Goal: Book appointment/travel/reservation

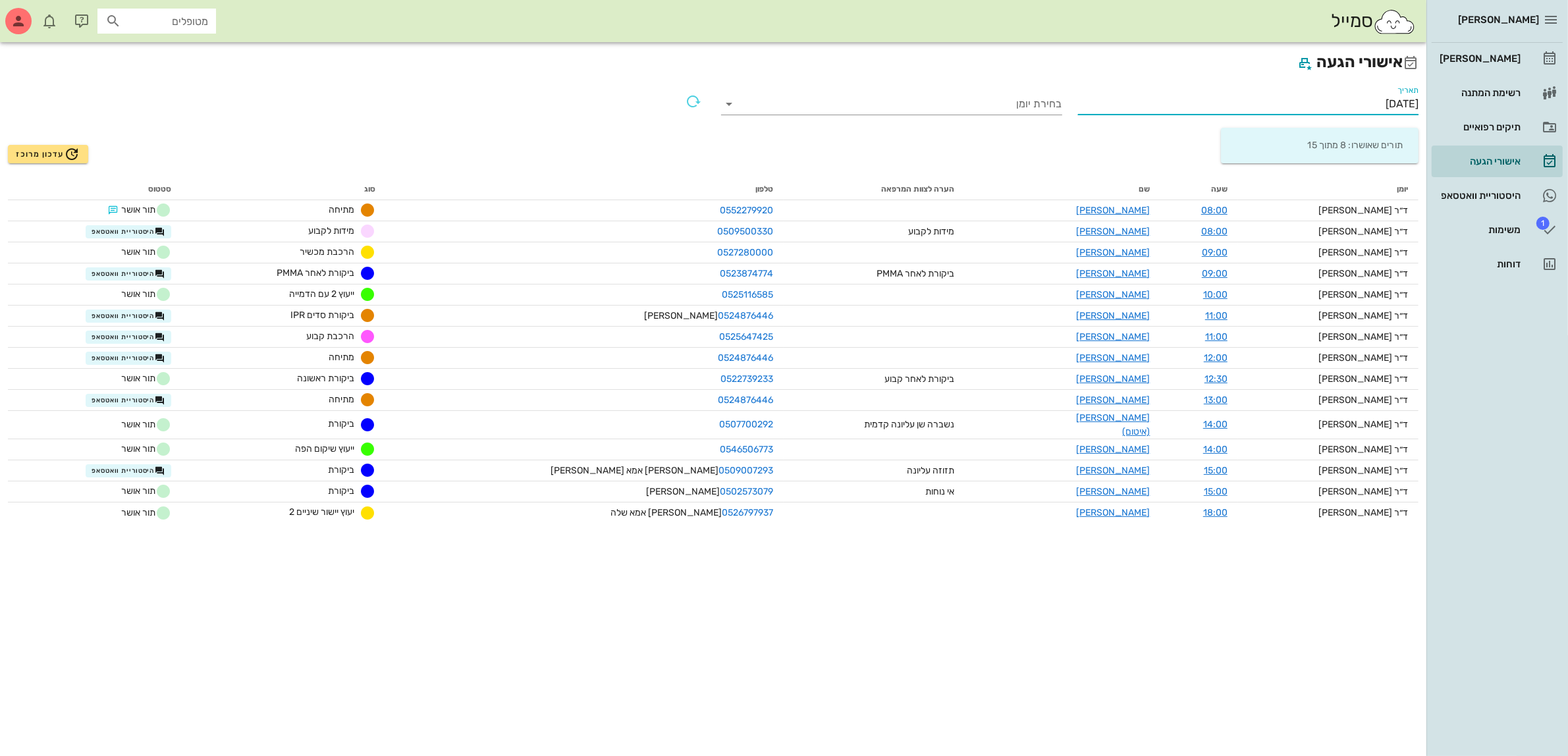
click at [1353, 102] on input "[DATE]" at bounding box center [1249, 104] width 341 height 21
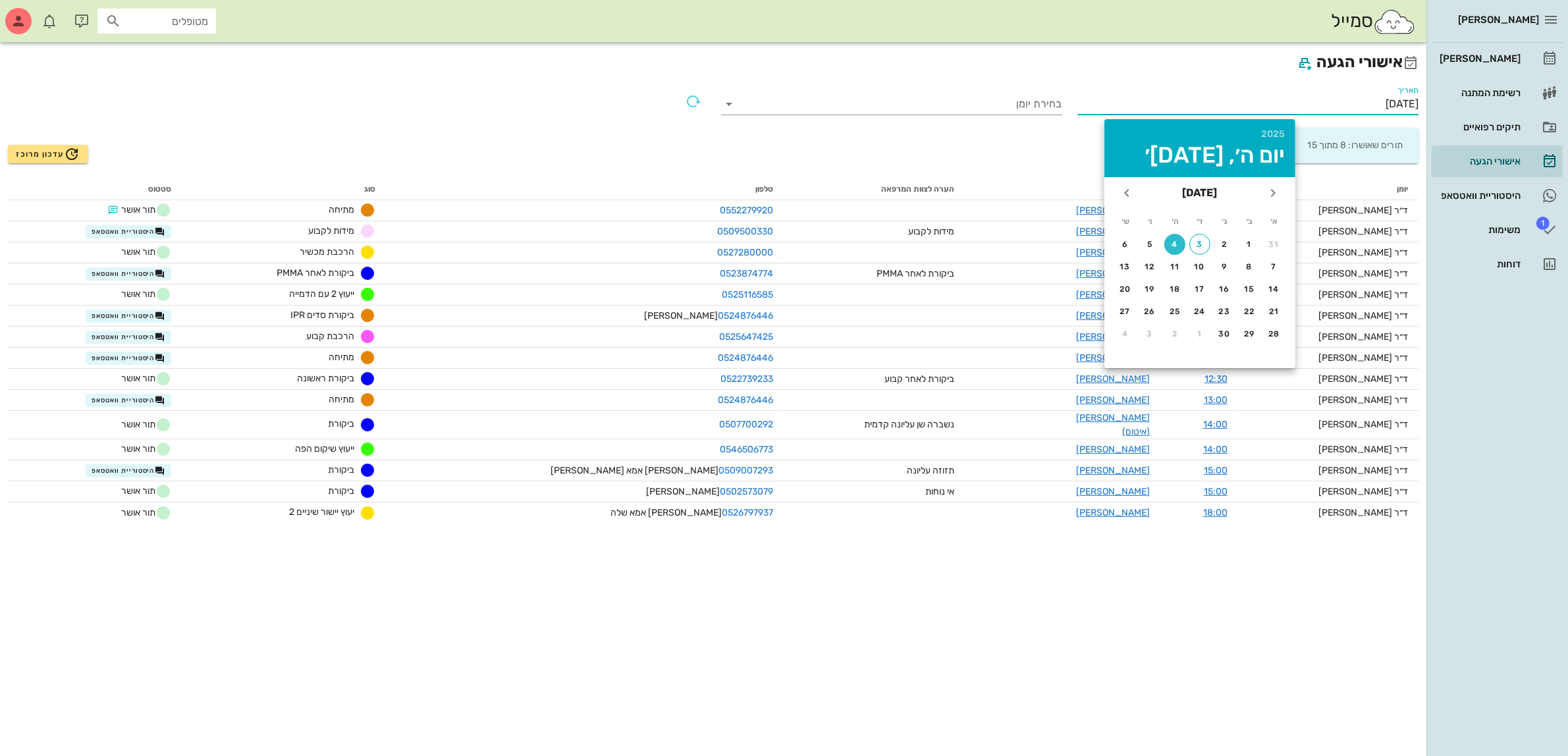
click at [1133, 88] on div "תאריך [DATE]" at bounding box center [1249, 102] width 341 height 34
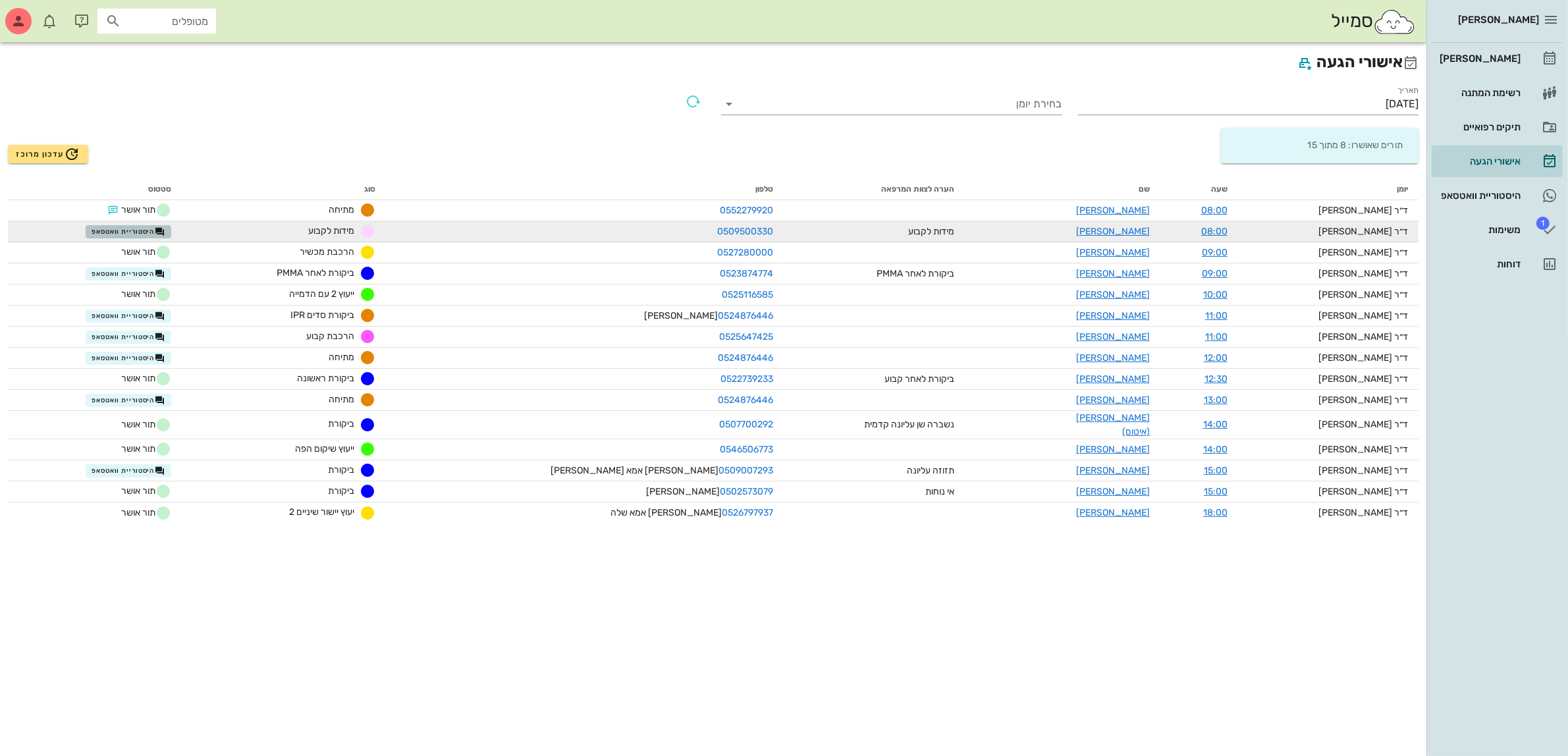
click at [165, 234] on span "היסטוריית וואטסאפ" at bounding box center [128, 231] width 74 height 10
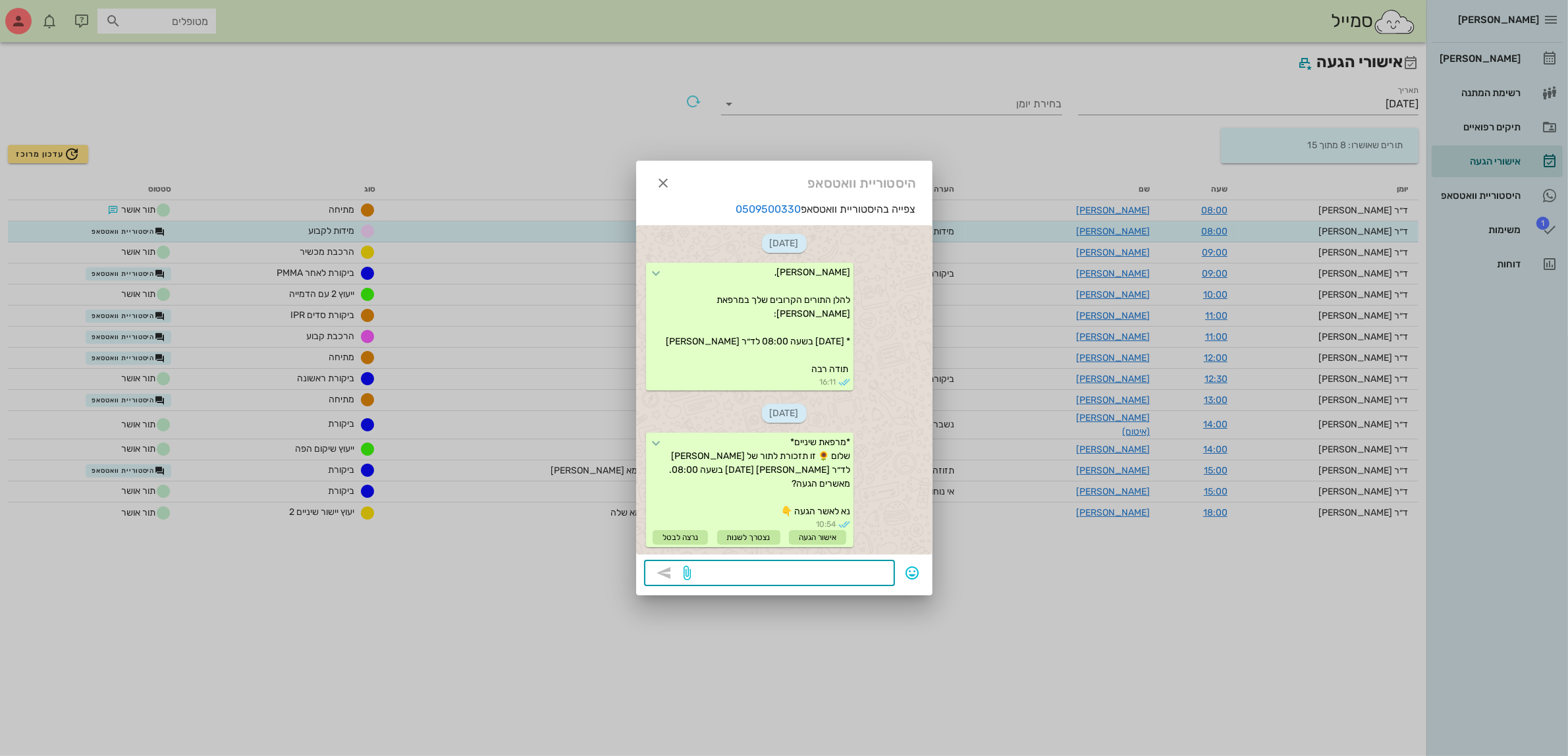
click at [778, 572] on textarea at bounding box center [791, 574] width 193 height 21
type textarea "היי [PERSON_NAME] בבקשה [PERSON_NAME] הגעה"
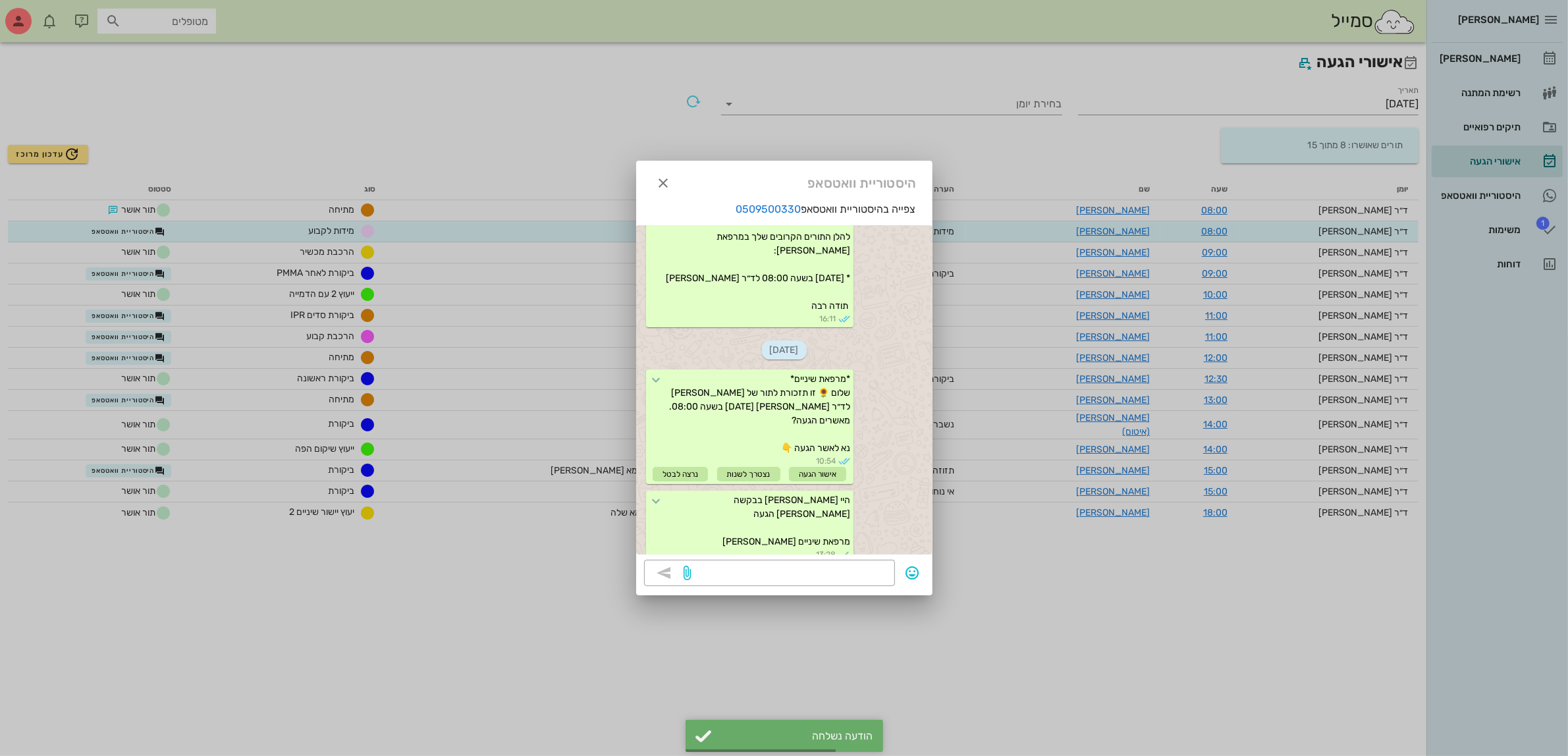
click at [175, 270] on div at bounding box center [784, 378] width 1568 height 756
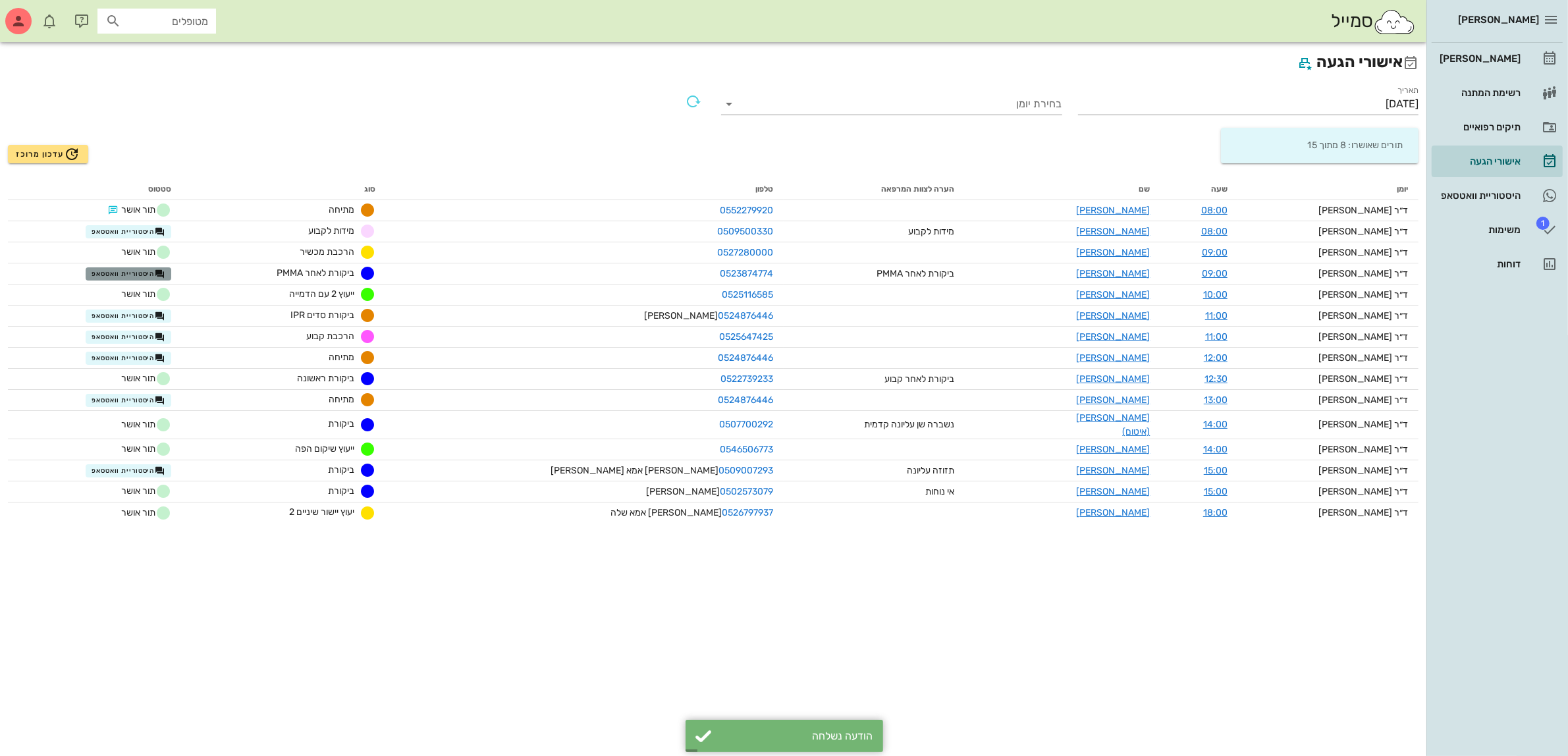
click at [165, 270] on span "היסטוריית וואטסאפ" at bounding box center [128, 274] width 74 height 10
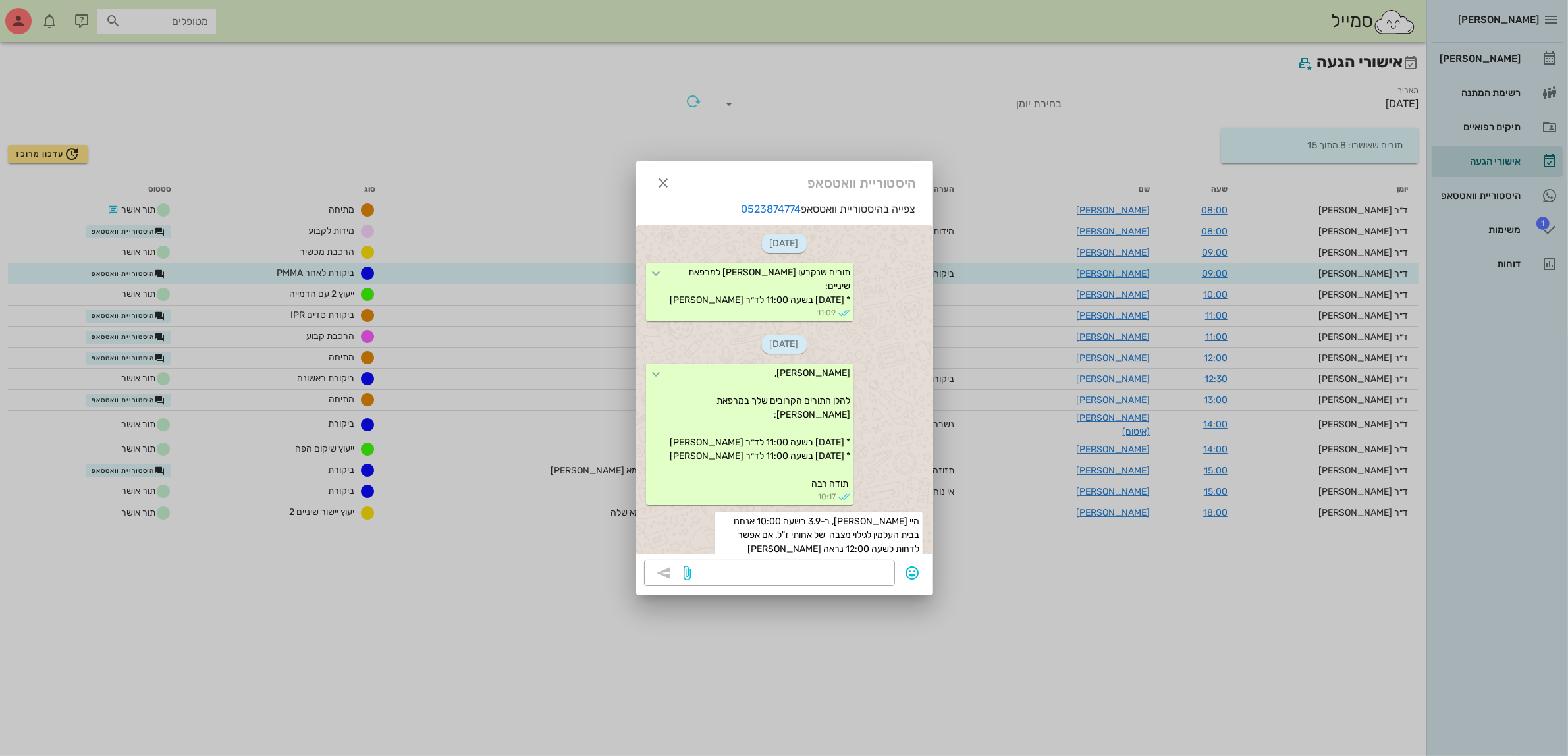
scroll to position [600, 0]
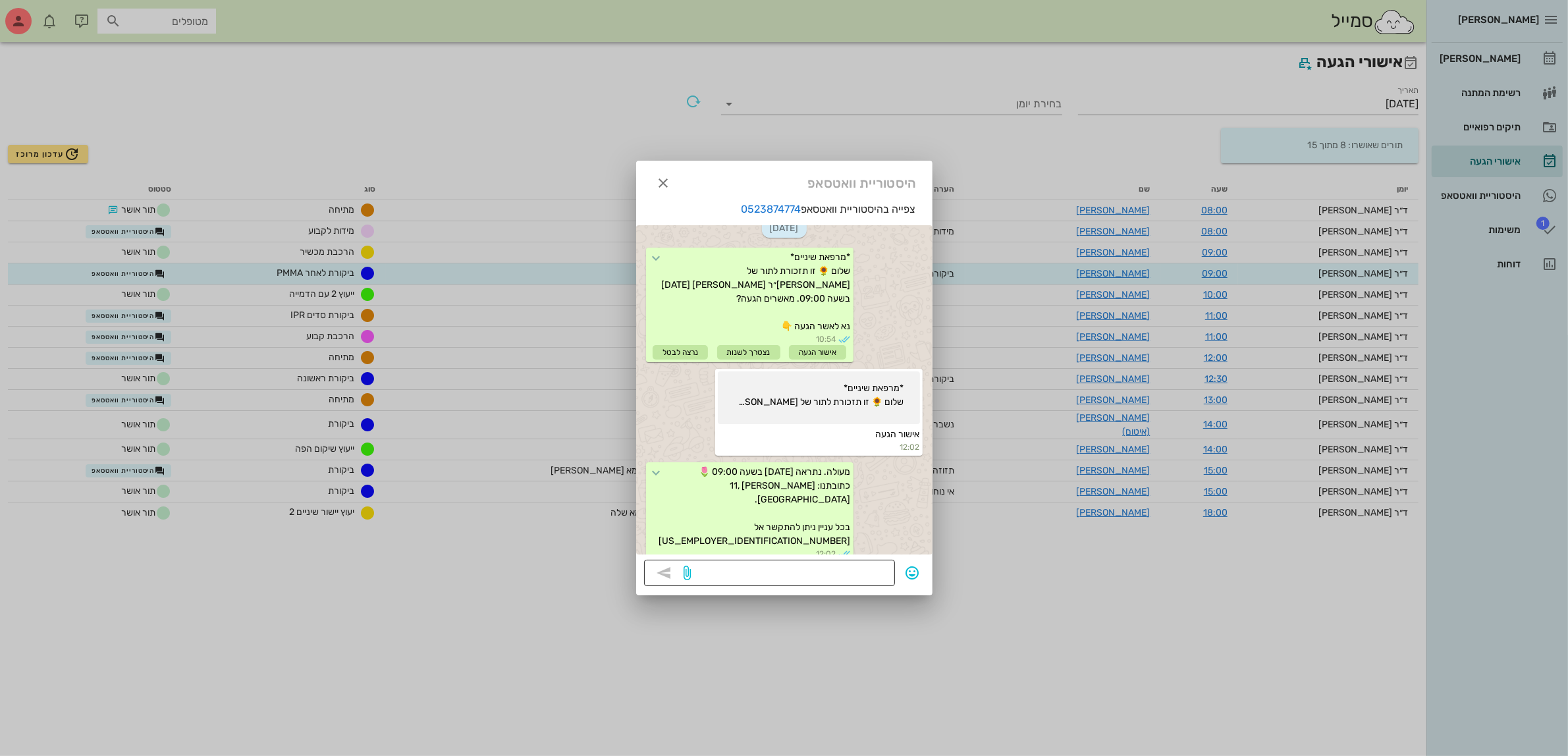
click at [804, 561] on div at bounding box center [791, 573] width 193 height 27
type textarea "היי [PERSON_NAME] בבקשה [PERSON_NAME] הגעה"
click at [663, 573] on icon "button" at bounding box center [663, 573] width 15 height 15
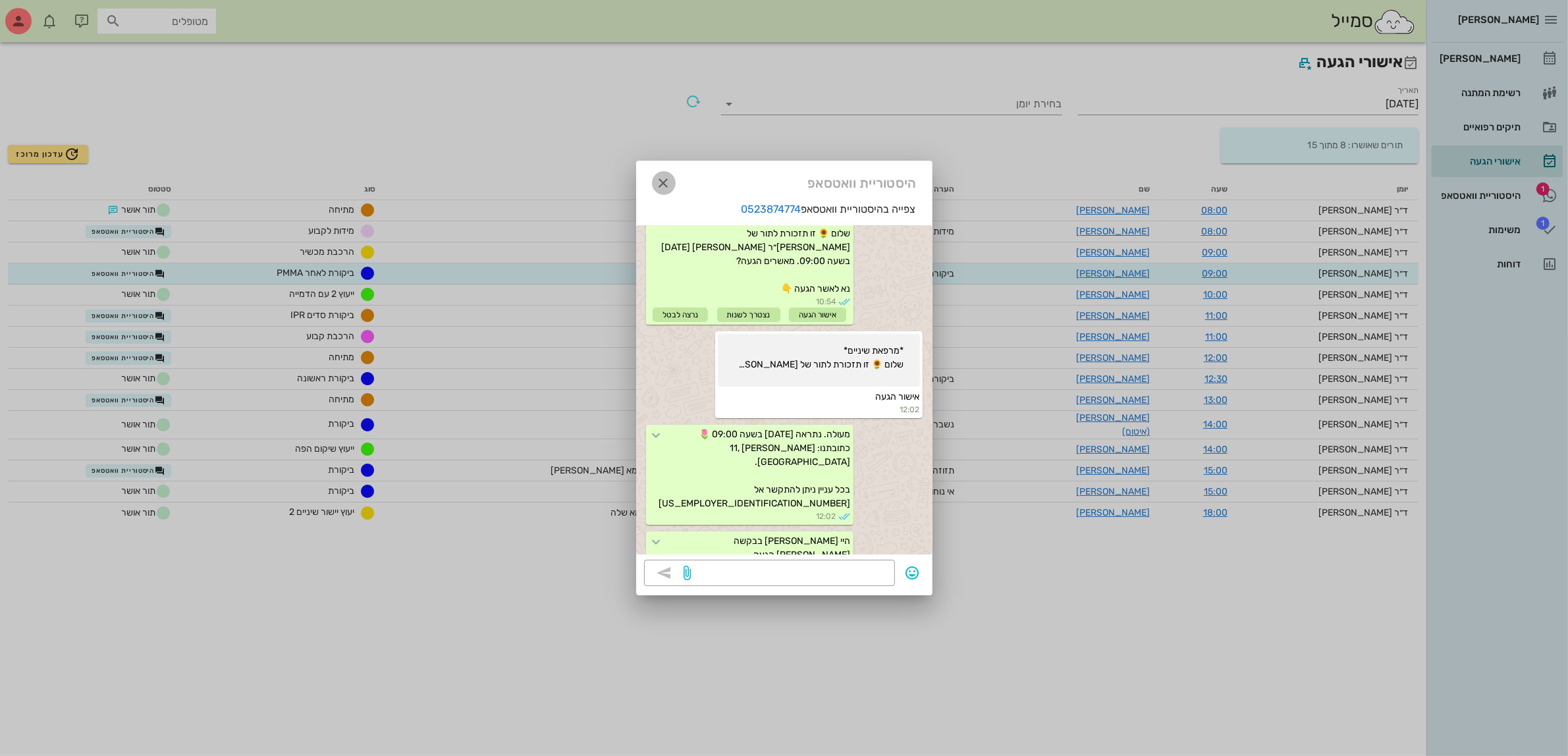
click at [663, 183] on icon "button" at bounding box center [663, 183] width 15 height 15
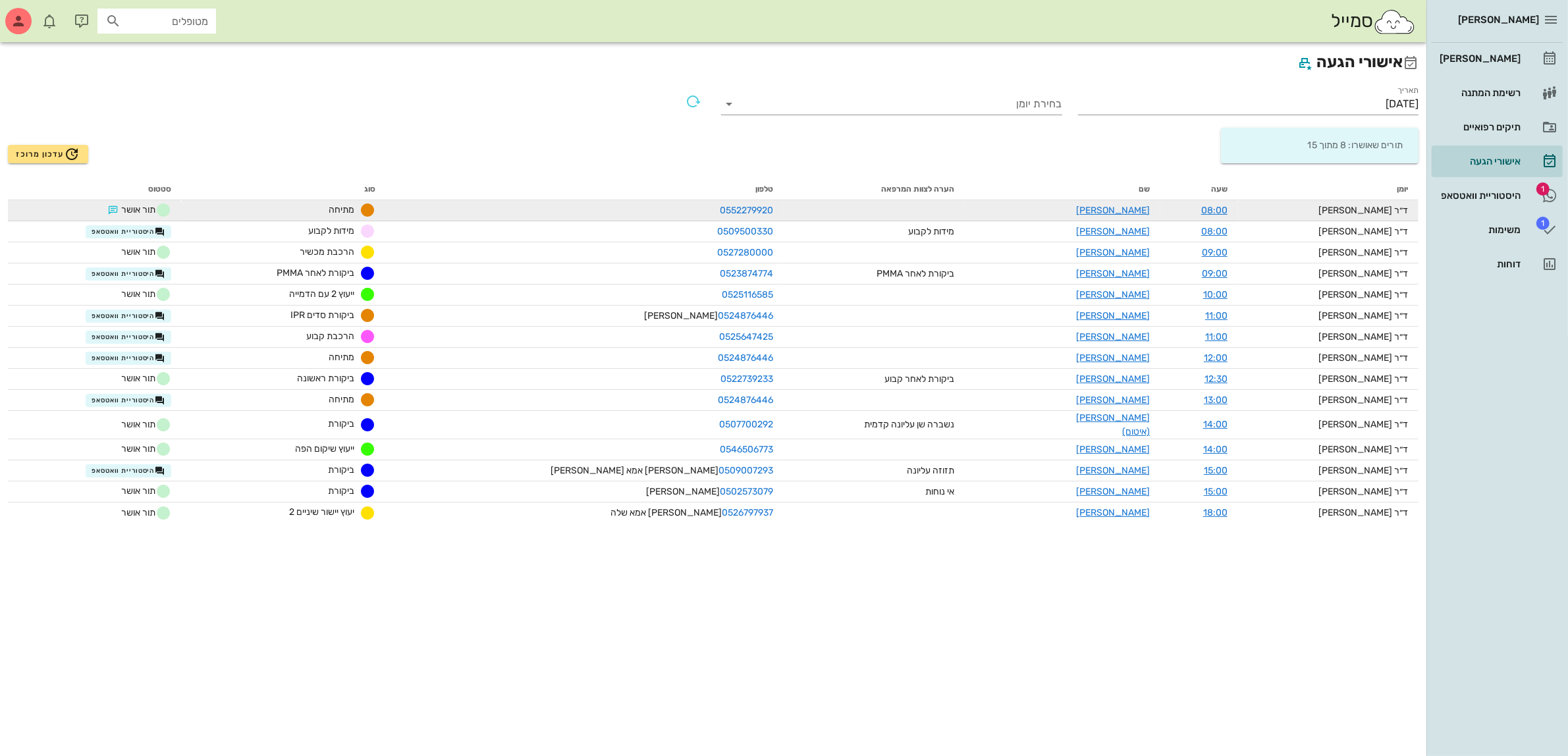
click at [171, 211] on span "תור אושר" at bounding box center [138, 209] width 66 height 15
click at [1104, 205] on link "[PERSON_NAME]" at bounding box center [1113, 210] width 74 height 11
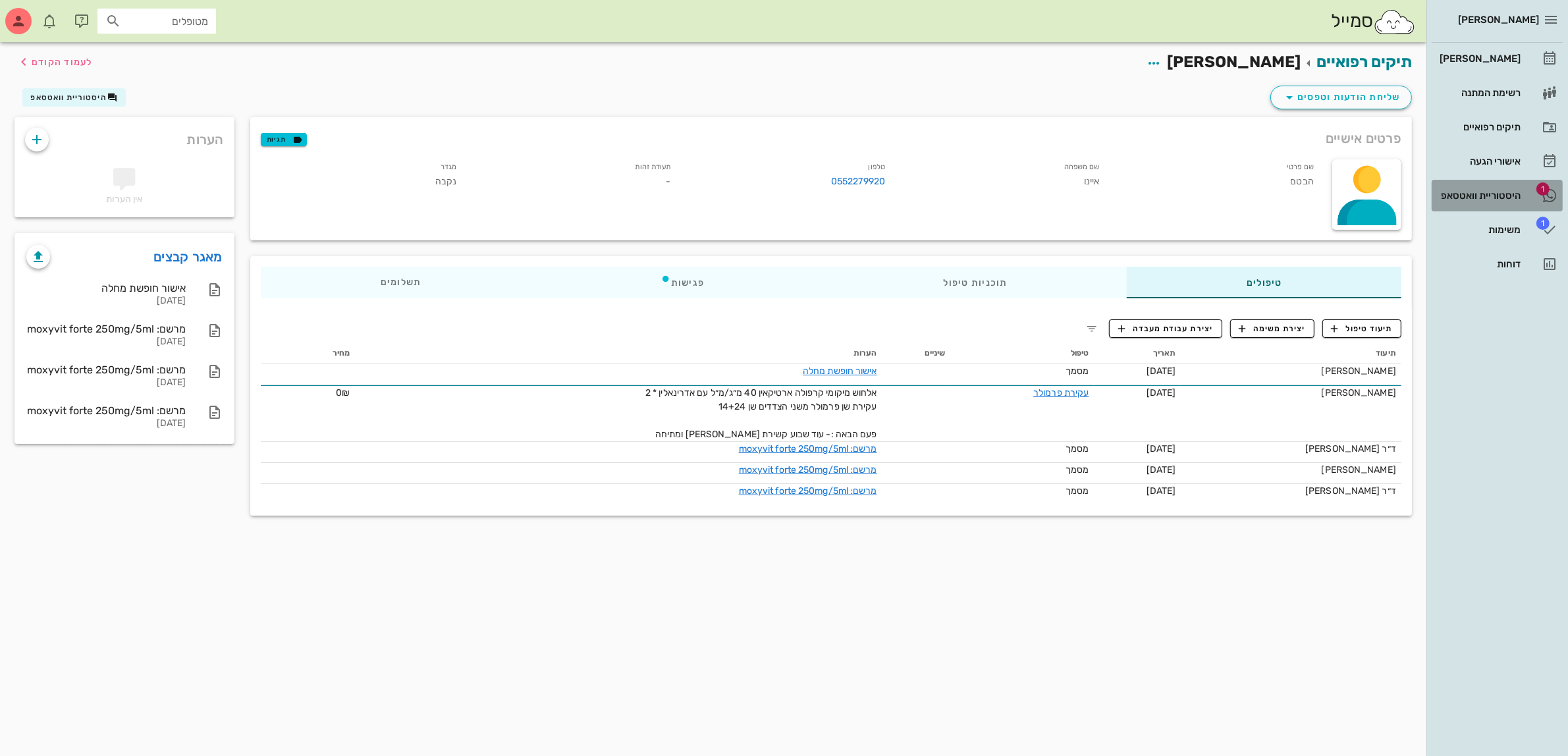
click at [1482, 195] on div "היסטוריית וואטסאפ" at bounding box center [1479, 195] width 83 height 10
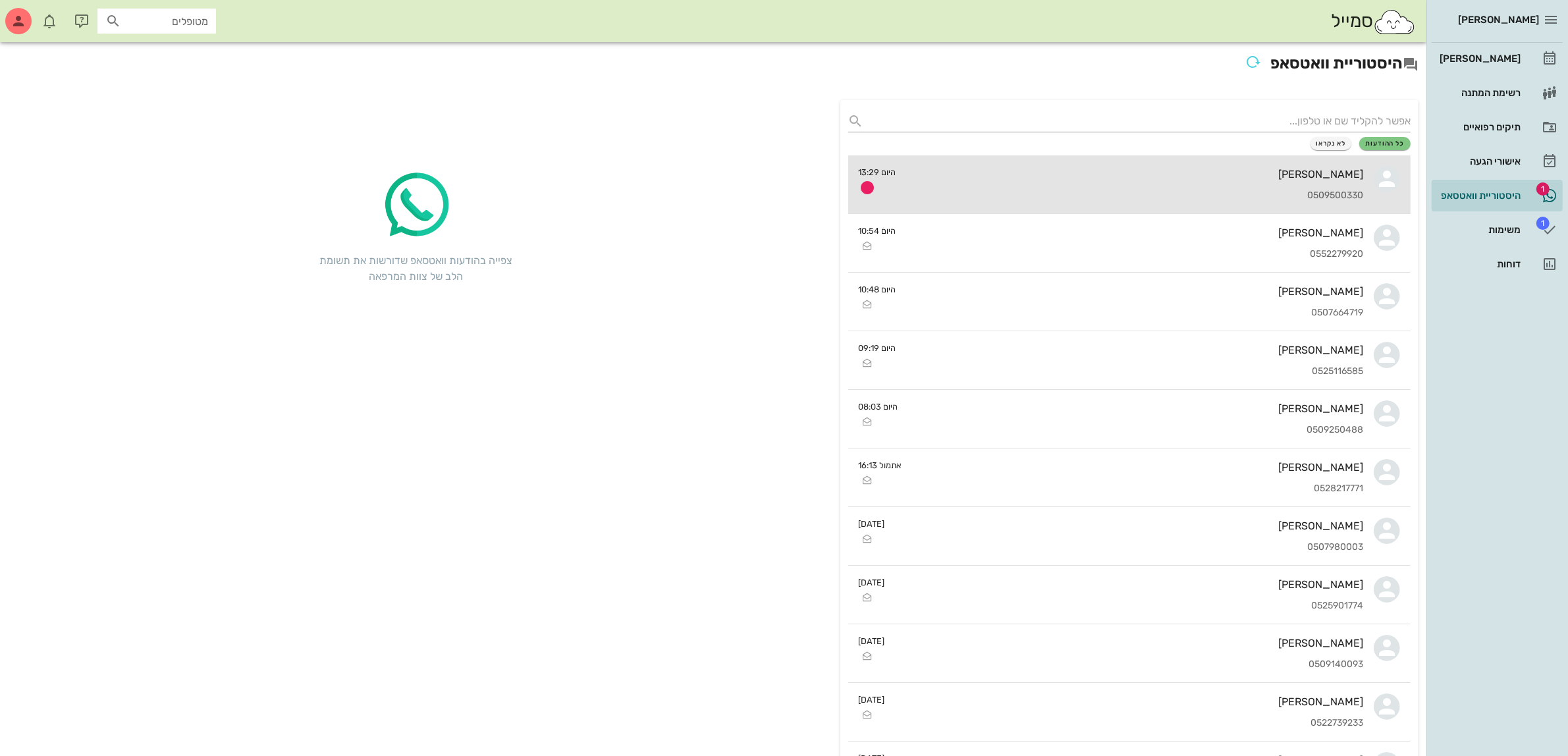
click at [1313, 182] on div "[PERSON_NAME] 0509500330" at bounding box center [1135, 184] width 457 height 58
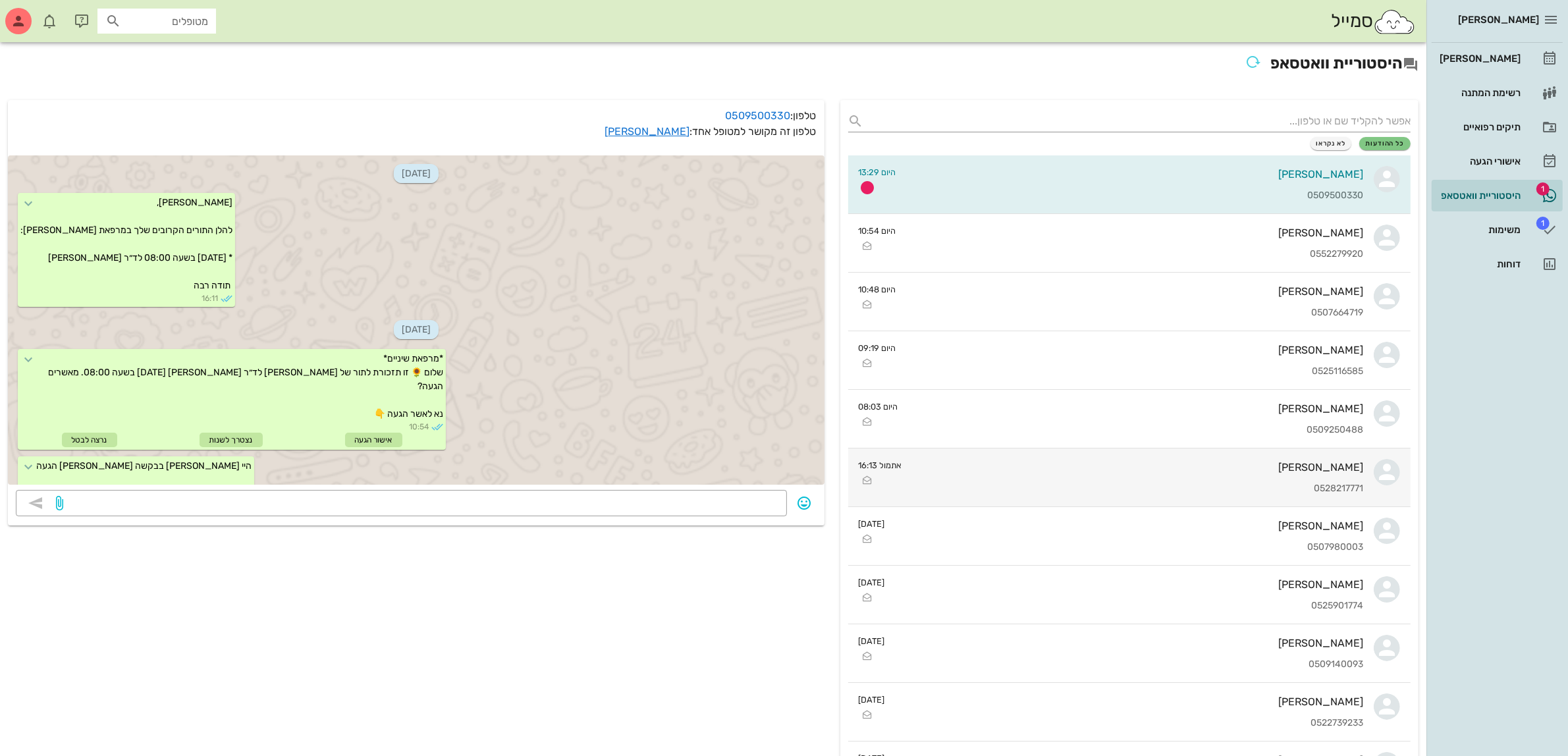
scroll to position [73, 0]
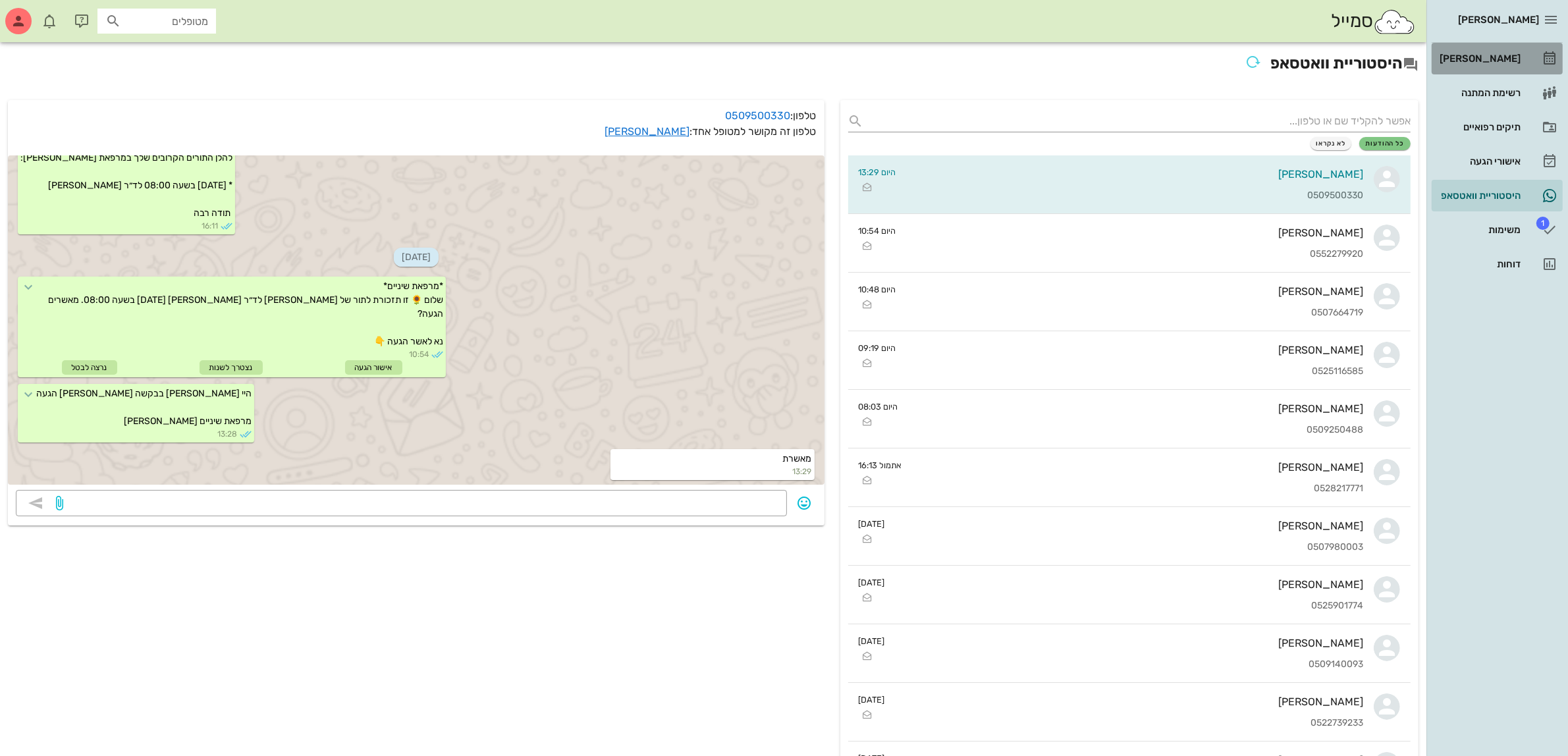
click at [1485, 54] on div "[PERSON_NAME]" at bounding box center [1479, 58] width 83 height 10
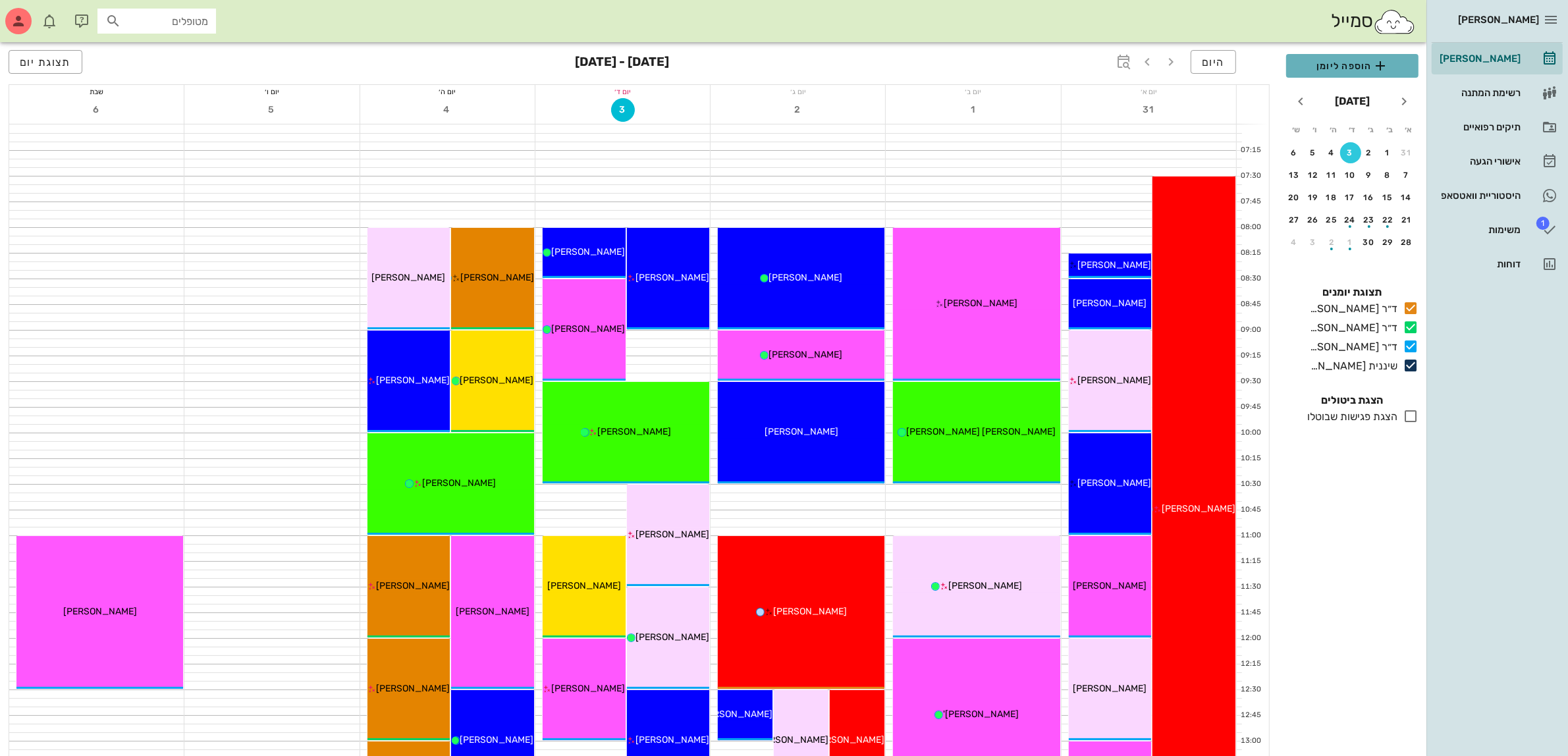
click at [1344, 68] on span "הוספה ליומן" at bounding box center [1352, 66] width 111 height 15
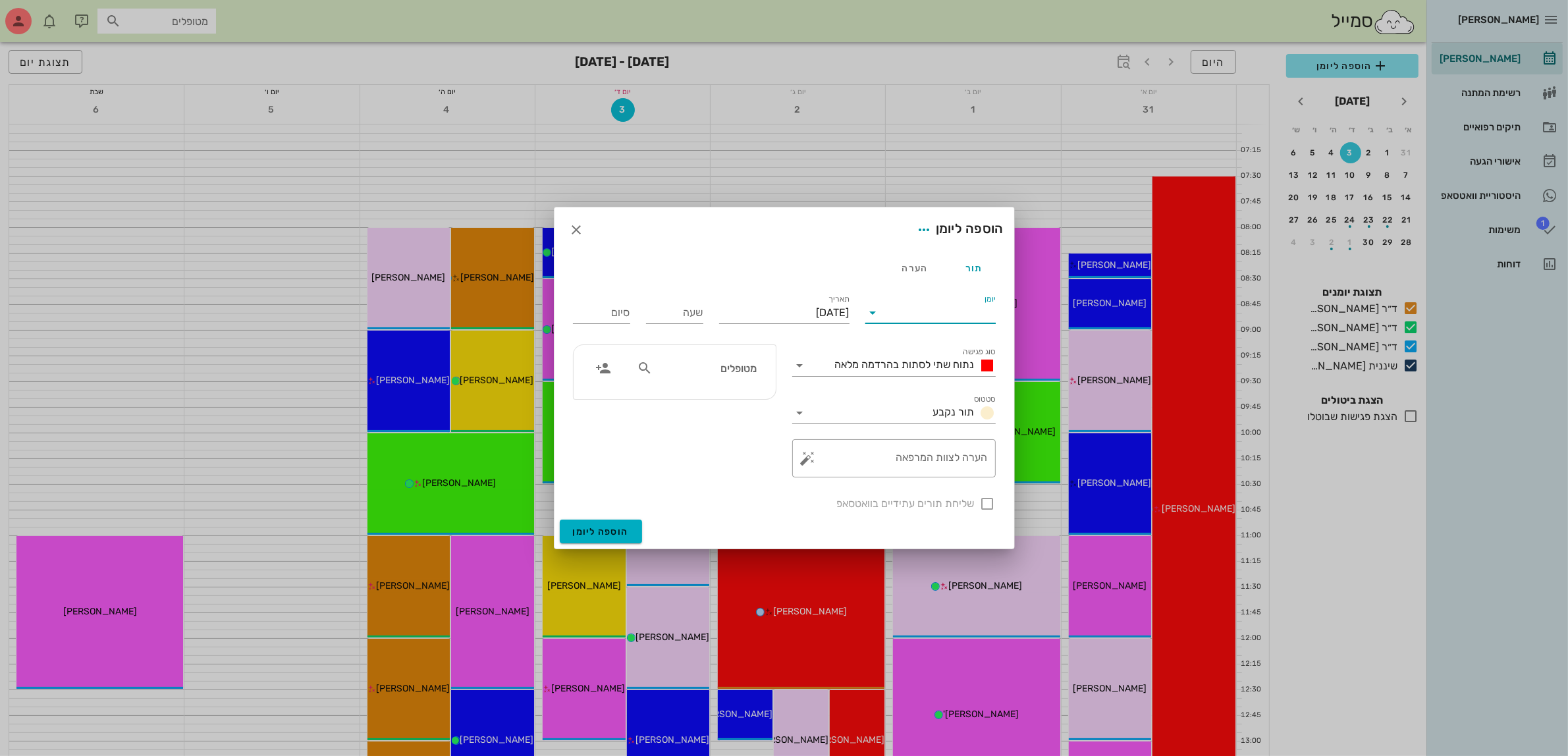
click at [969, 313] on input "יומן" at bounding box center [940, 312] width 112 height 21
click at [952, 380] on div "ד״ר [PERSON_NAME]" at bounding box center [934, 386] width 116 height 13
click at [932, 357] on div "נתוח שתי לסתות בהרדמה מלאה" at bounding box center [913, 365] width 166 height 15
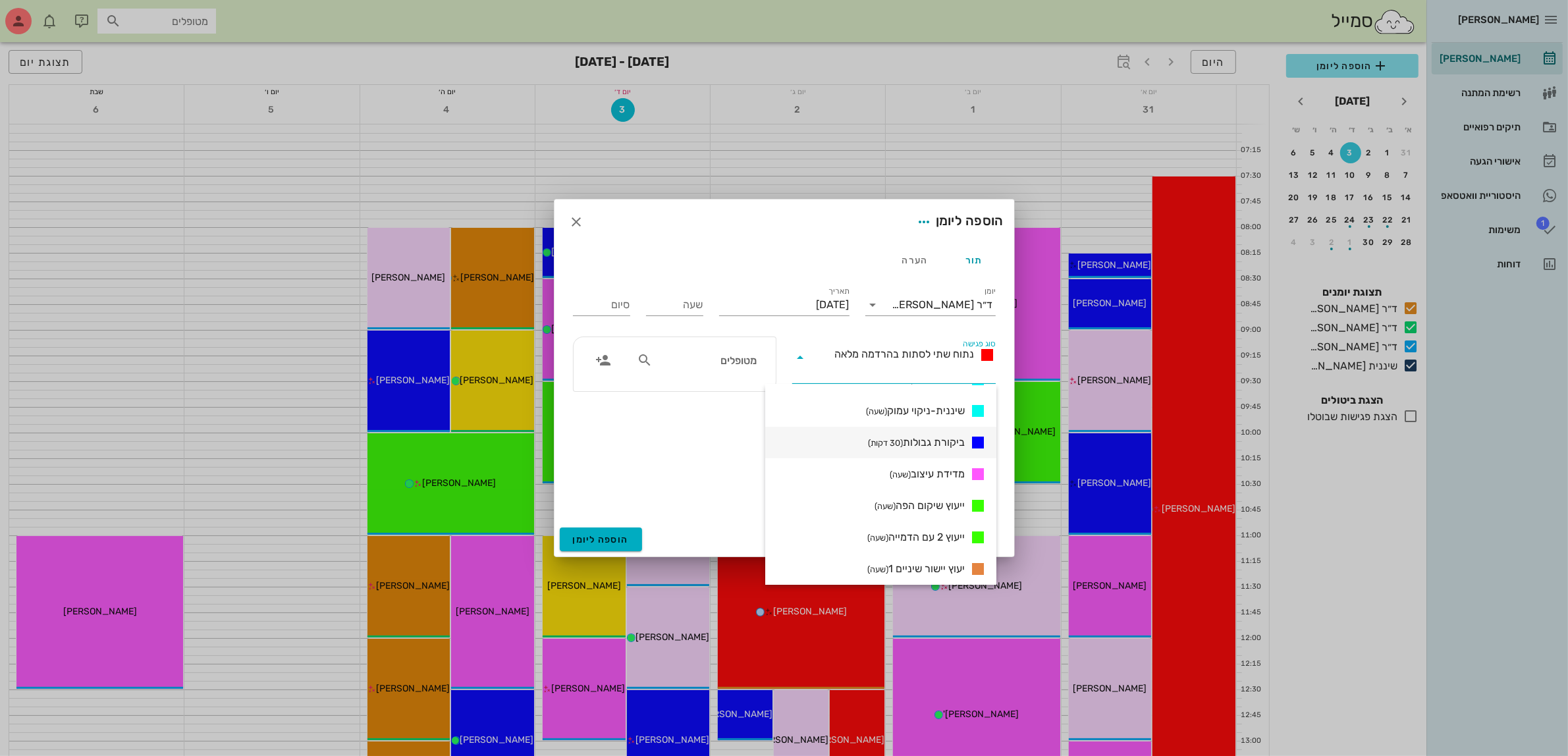
scroll to position [741, 0]
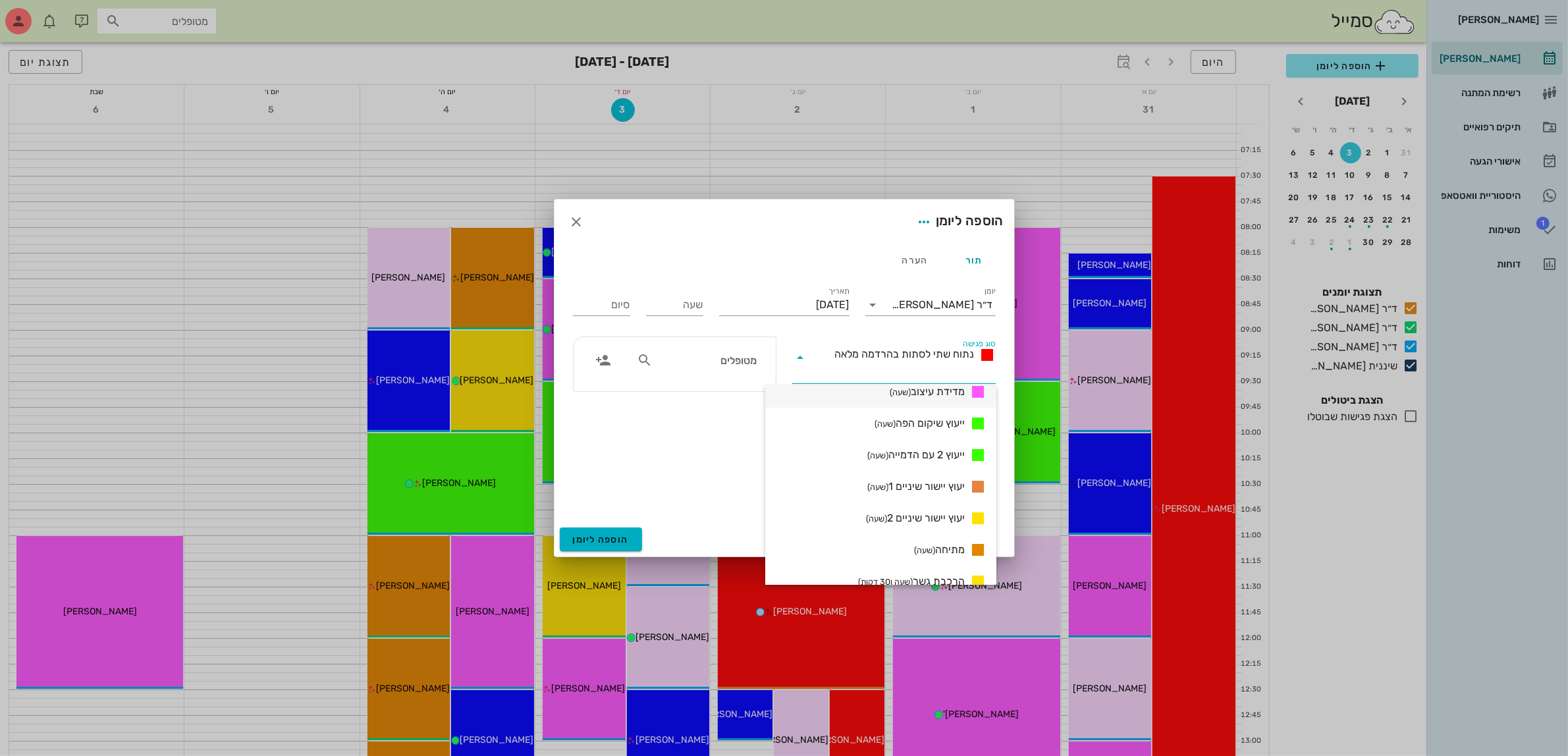
click at [949, 393] on span "מדידת עיצוב (שעה)" at bounding box center [927, 391] width 75 height 15
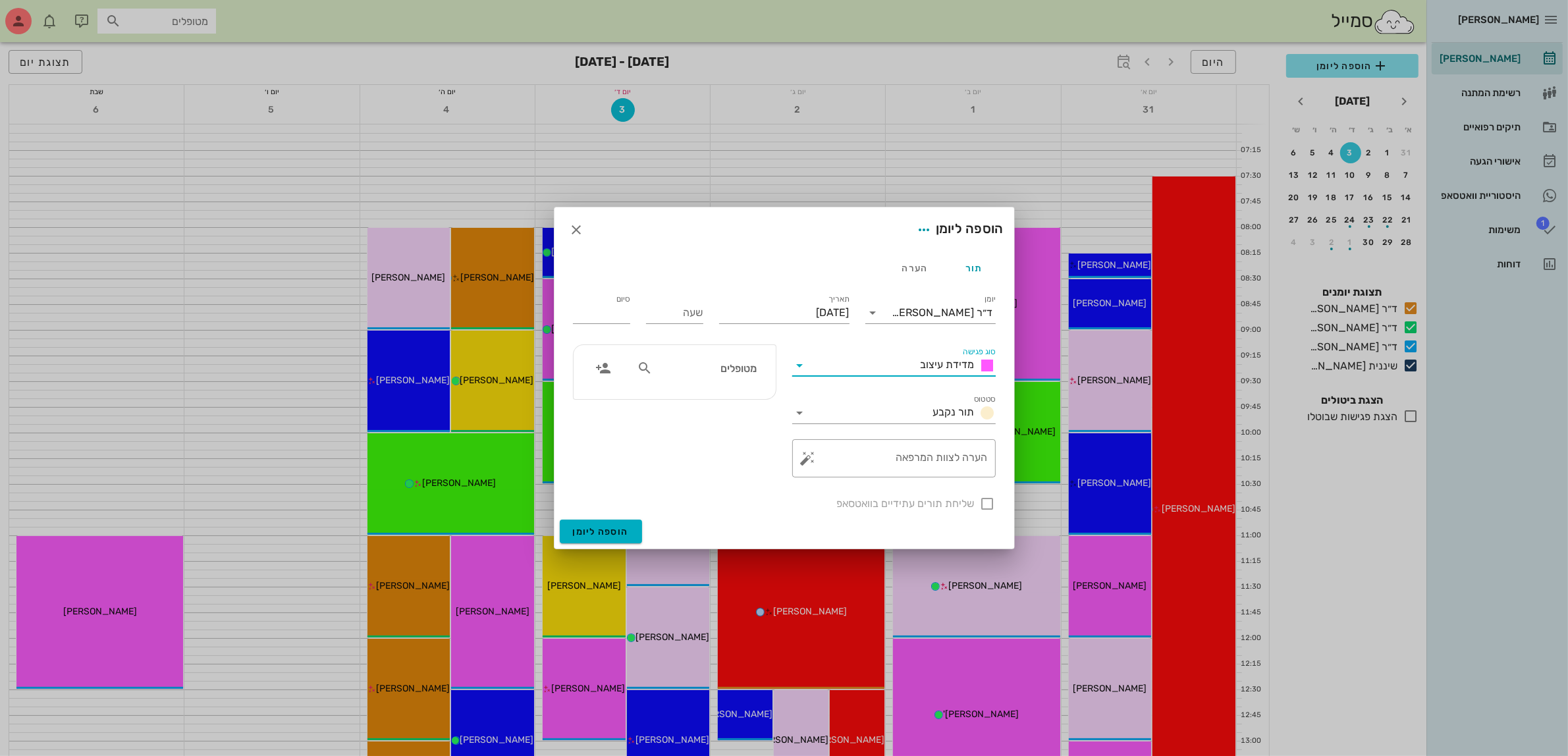
type input "01:00"
click at [785, 306] on input "[DATE]" at bounding box center [784, 312] width 130 height 21
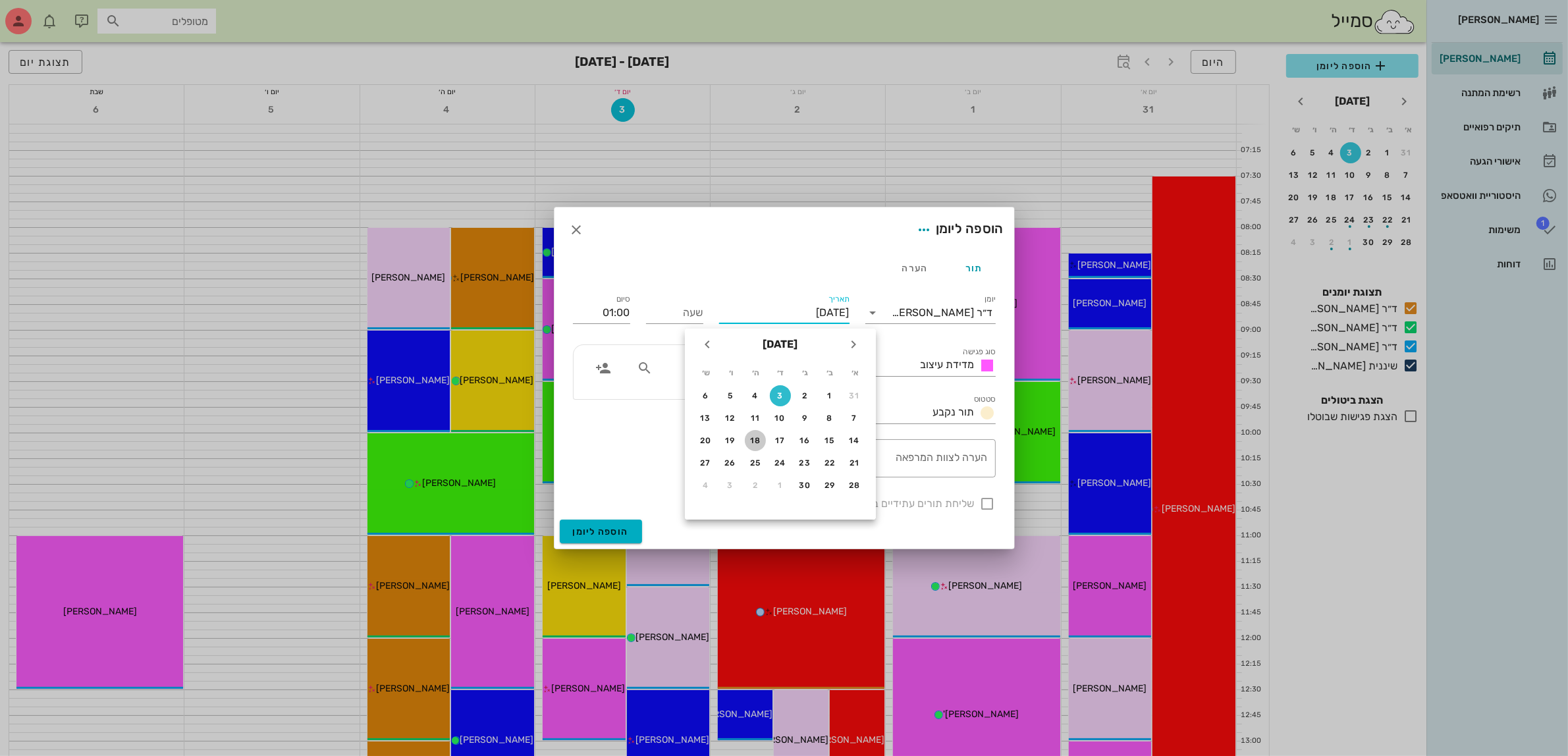
click at [758, 436] on div "18" at bounding box center [756, 441] width 21 height 10
type input "[DATE]"
click at [698, 312] on input "שעה" at bounding box center [675, 312] width 58 height 21
type input "10:30"
type input "11:30"
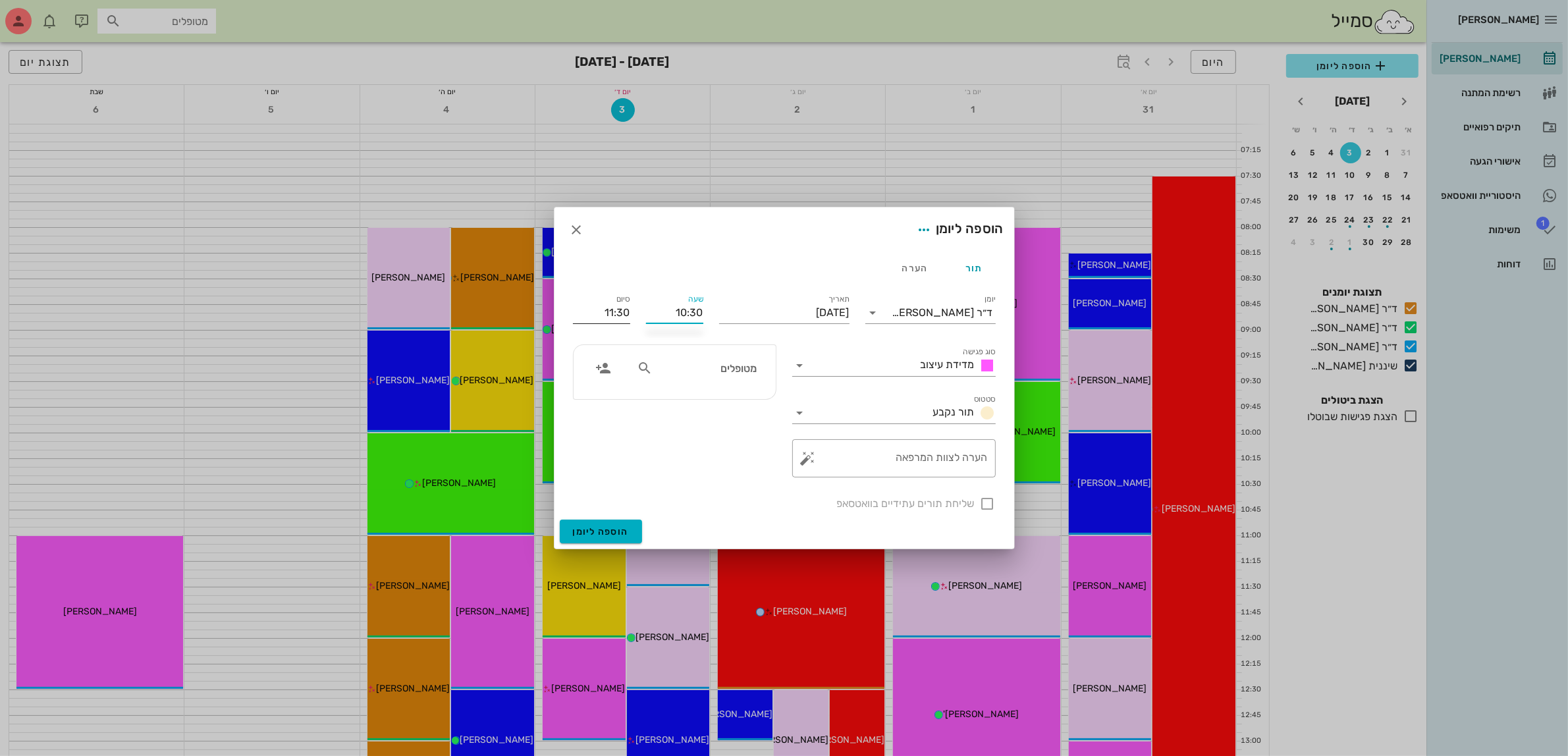
click at [626, 311] on input "11:30" at bounding box center [602, 312] width 58 height 21
click at [665, 370] on input "text" at bounding box center [706, 368] width 102 height 17
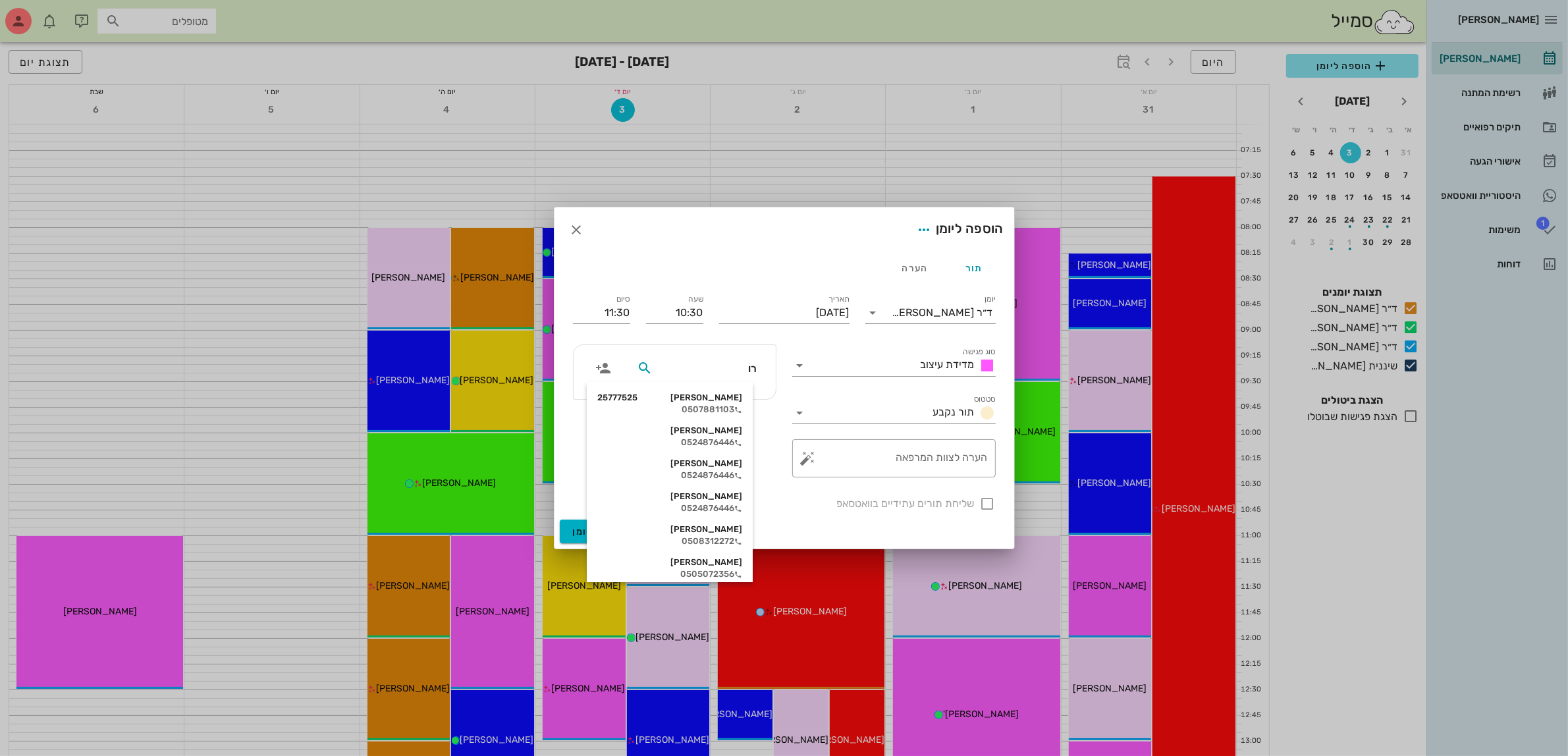
type input "[PERSON_NAME]"
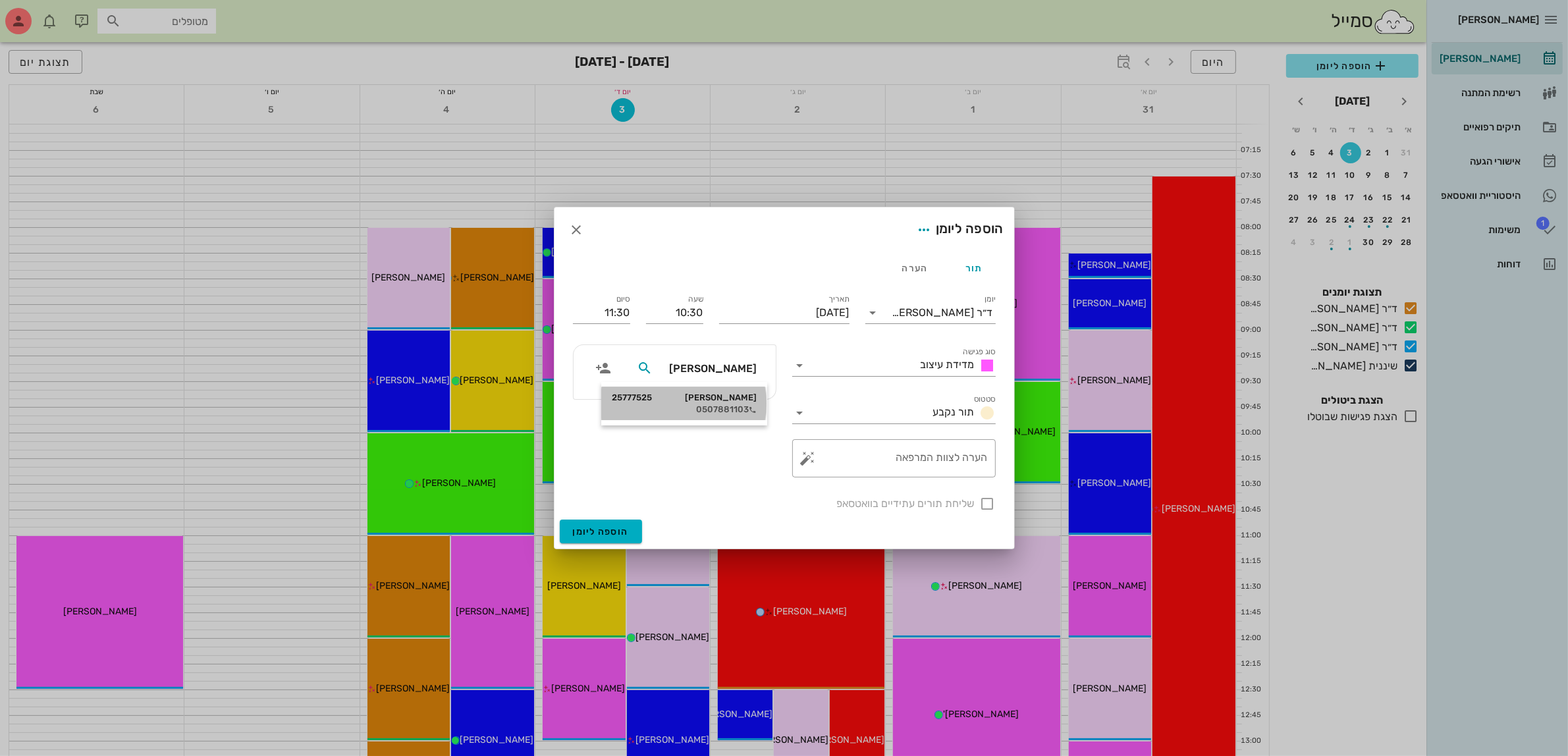
click at [741, 399] on div "[PERSON_NAME] 25777525" at bounding box center [684, 398] width 145 height 10
click at [988, 502] on div at bounding box center [988, 503] width 22 height 22
checkbox input "true"
click at [607, 534] on span "הוספה ליומן" at bounding box center [601, 531] width 56 height 11
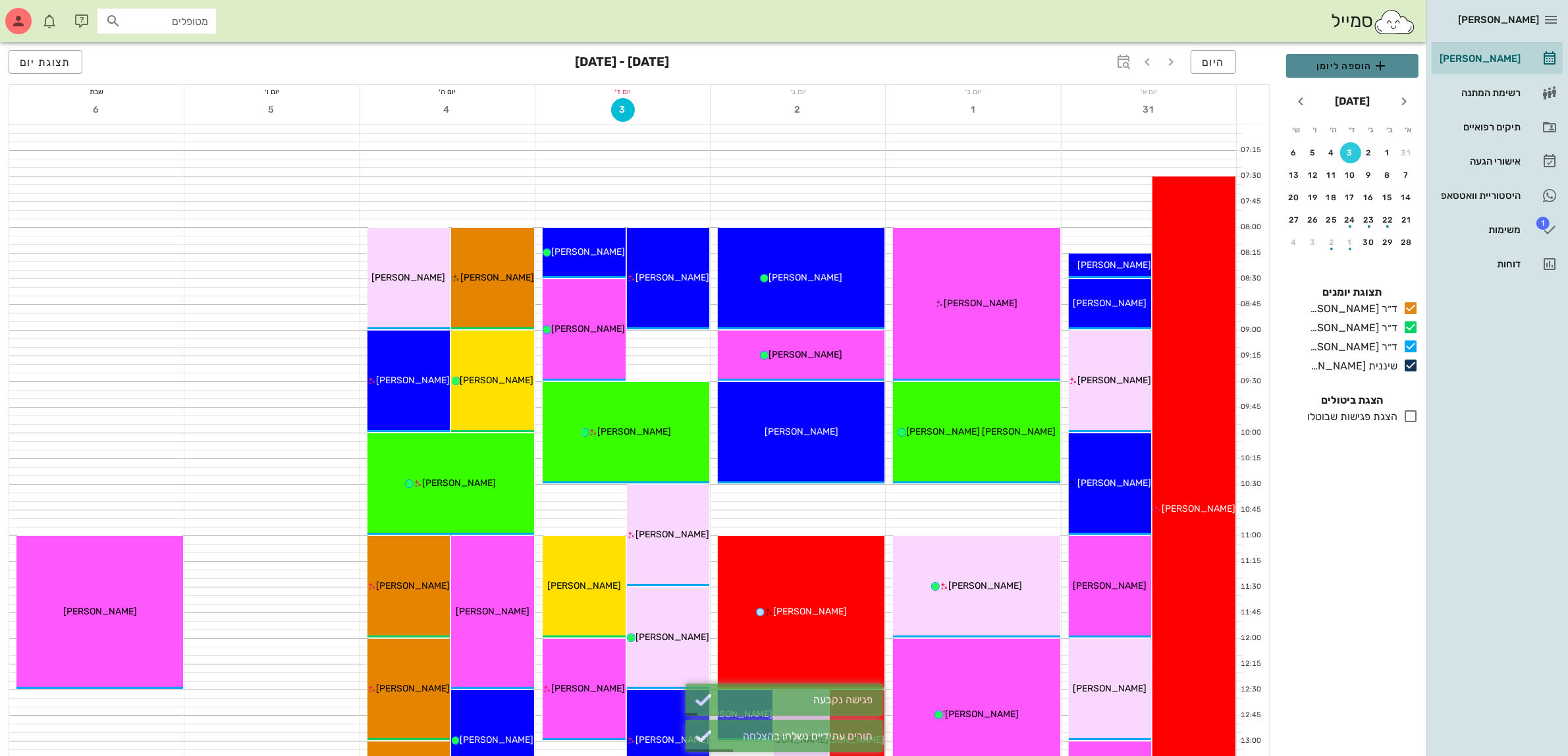
click at [1345, 63] on span "הוספה ליומן" at bounding box center [1352, 66] width 111 height 15
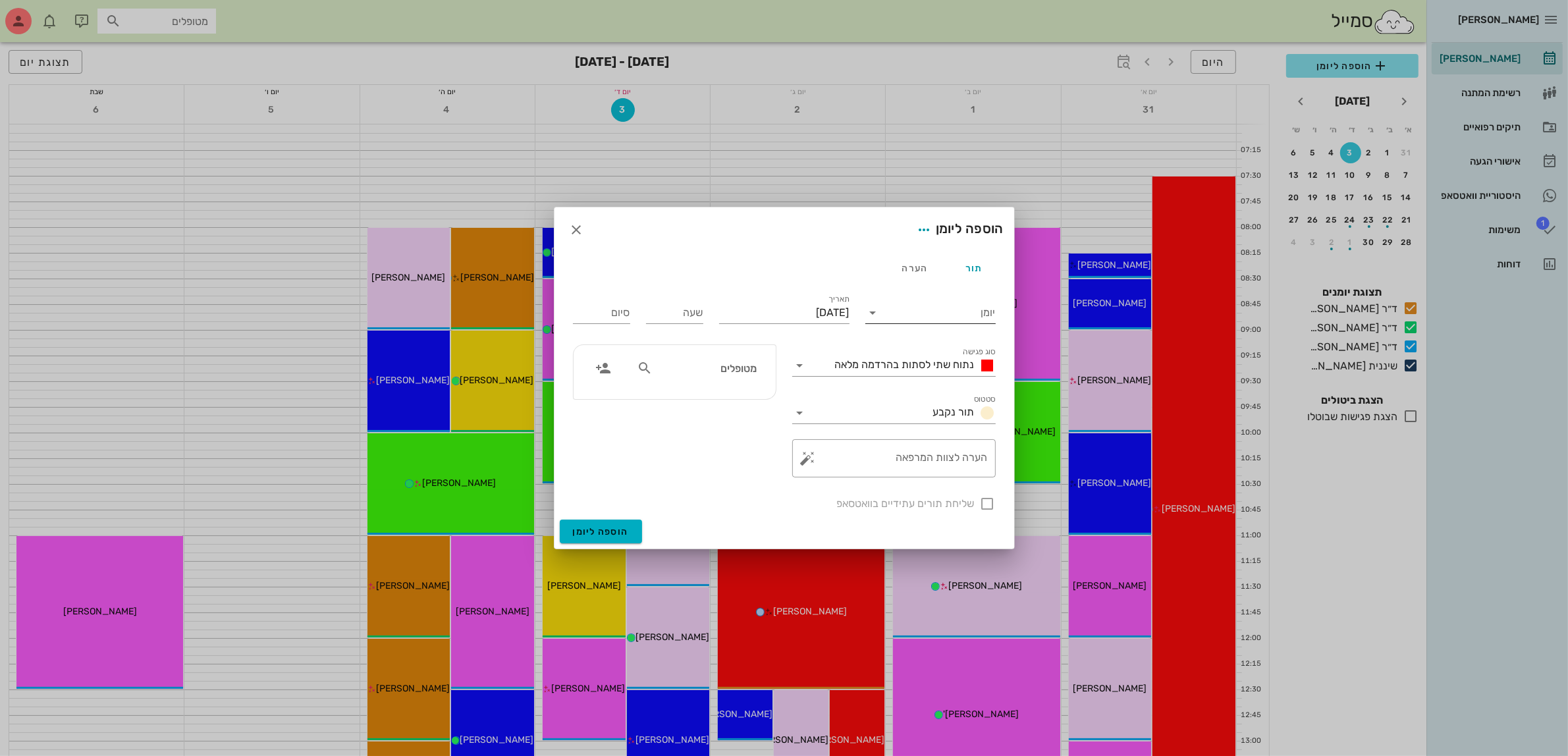
click at [949, 317] on input "יומן" at bounding box center [940, 312] width 112 height 21
click at [946, 383] on div "ד״ר [PERSON_NAME]" at bounding box center [934, 386] width 116 height 13
click at [775, 309] on input "[DATE]" at bounding box center [784, 312] width 130 height 21
click at [708, 343] on icon "חודש הבא" at bounding box center [707, 344] width 15 height 15
click at [857, 438] on div "12" at bounding box center [854, 441] width 21 height 10
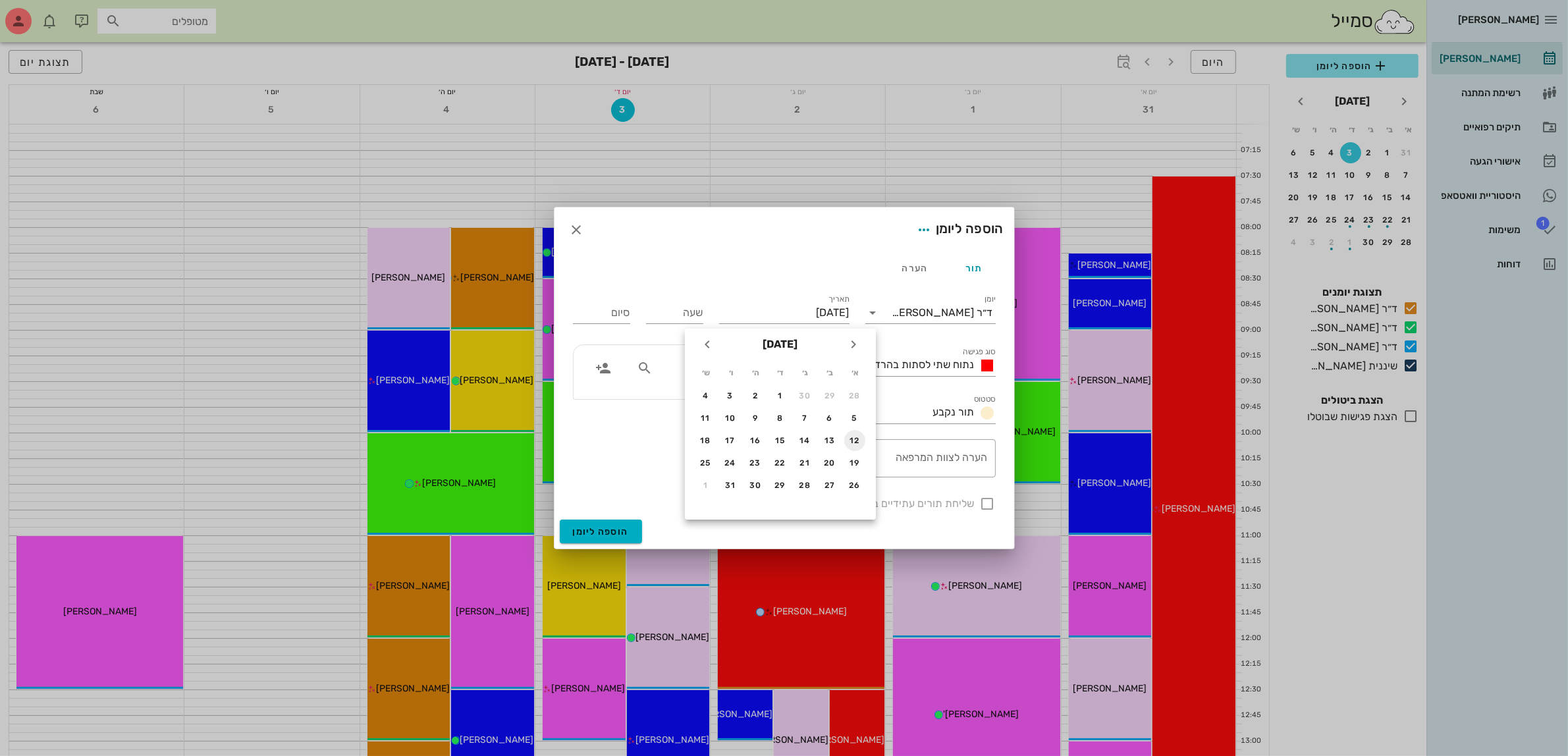
type input "[DATE]"
click at [692, 304] on div "שעה" at bounding box center [675, 312] width 58 height 21
type input "10:00"
click at [588, 313] on input "18:00" at bounding box center [602, 312] width 58 height 21
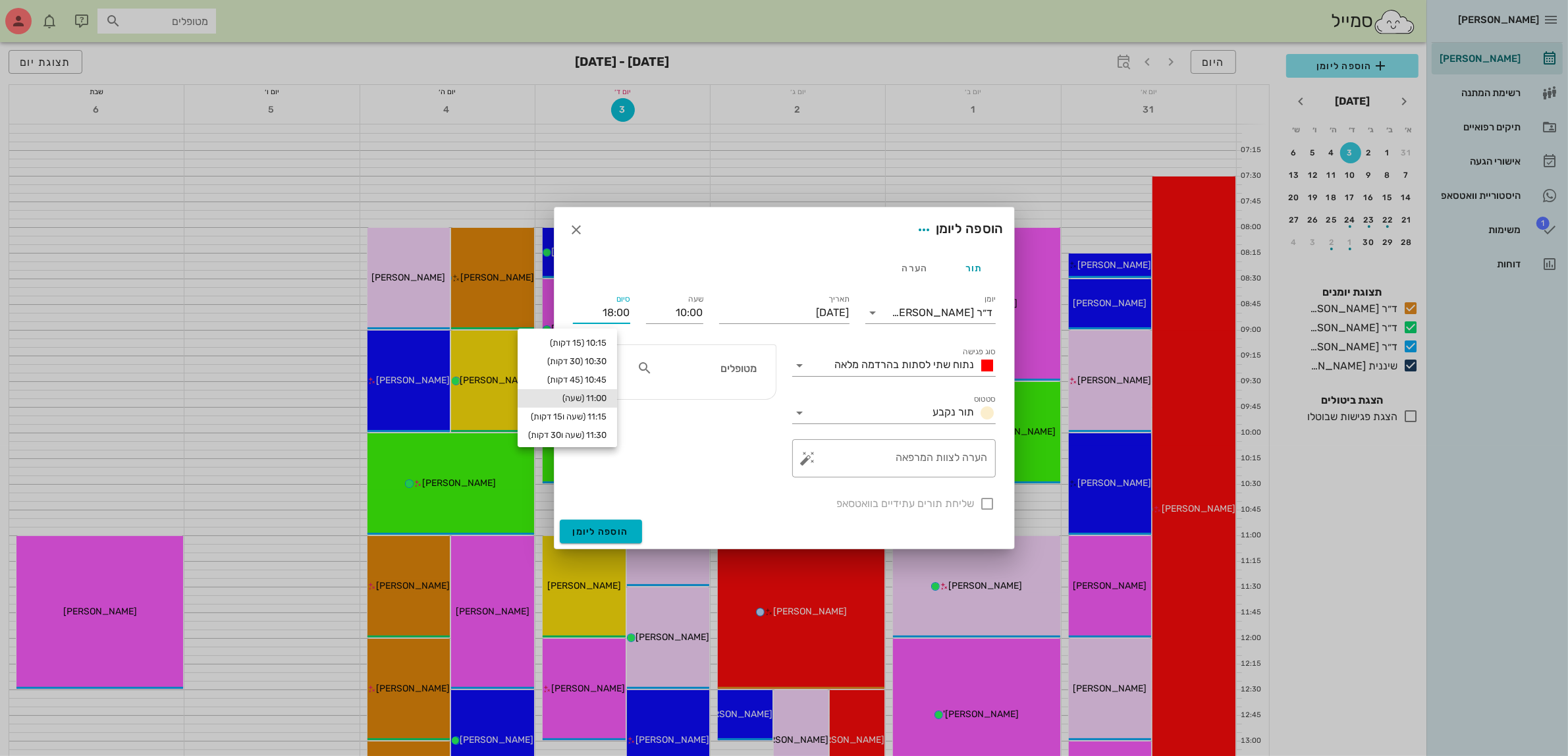
click at [607, 395] on div "11:00 (שעה)" at bounding box center [568, 398] width 78 height 10
type input "11:00"
click at [742, 364] on input "text" at bounding box center [706, 368] width 102 height 17
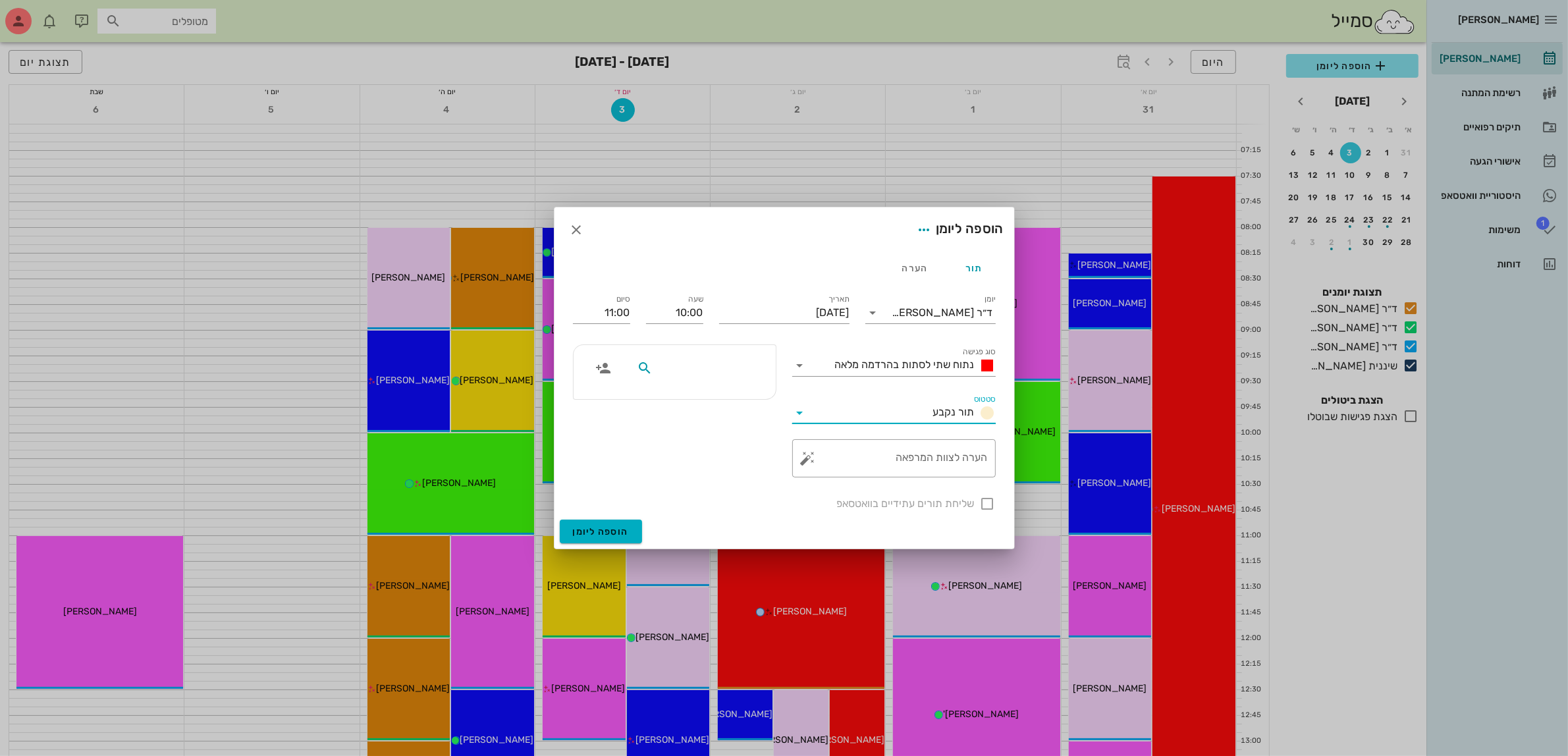
click at [870, 409] on input "סטטוס" at bounding box center [869, 413] width 117 height 21
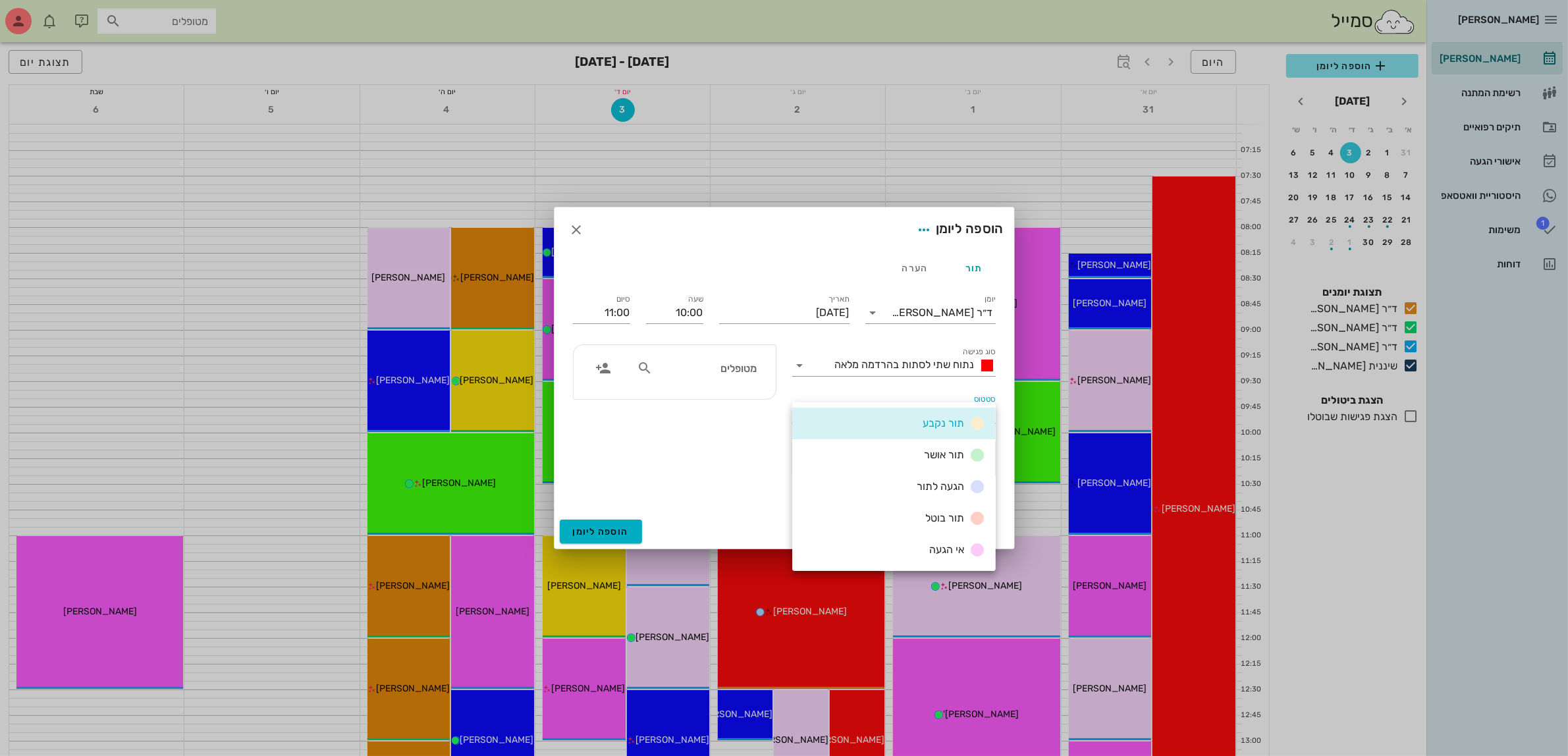
click at [850, 415] on div "תור נקבע" at bounding box center [894, 423] width 203 height 32
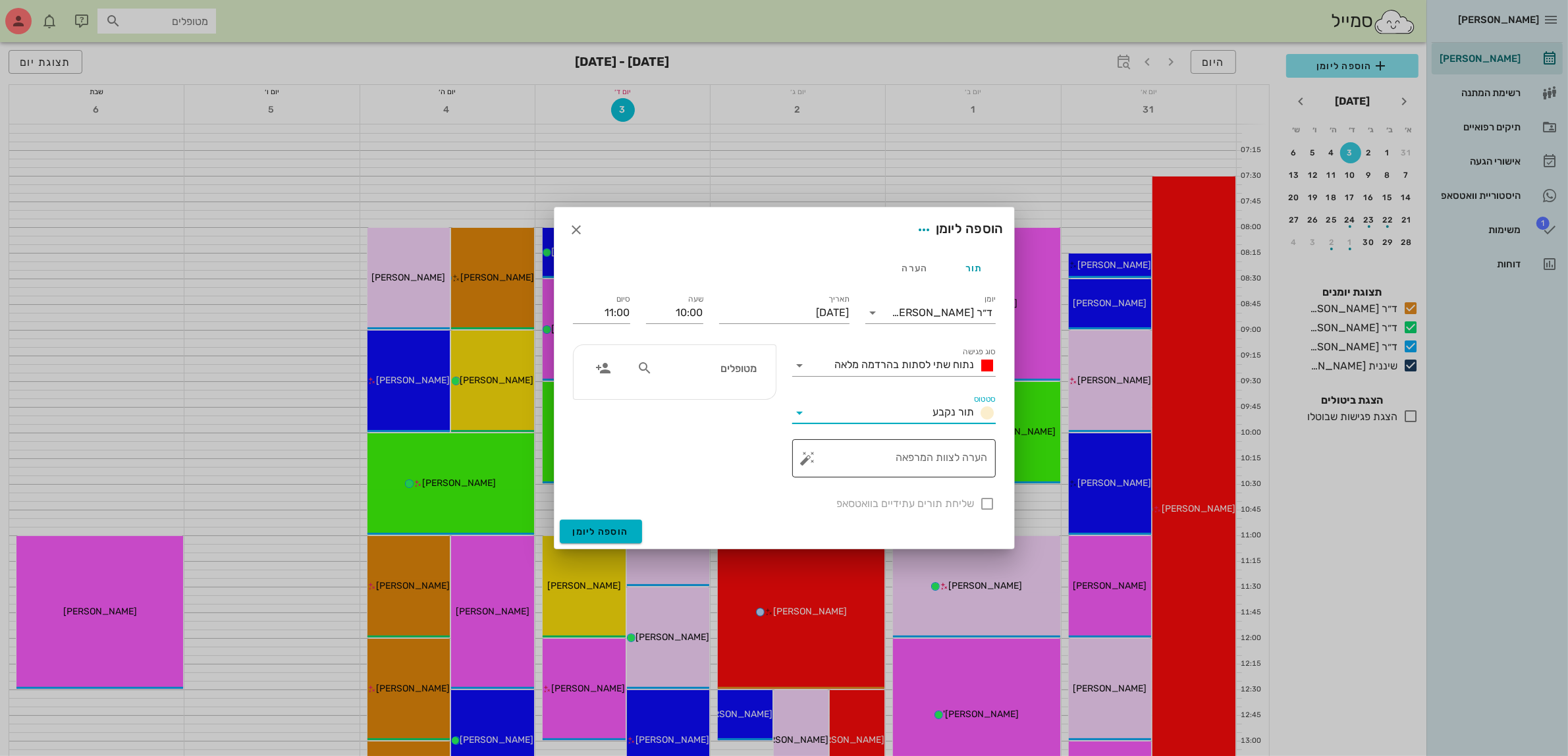
click at [891, 461] on textarea "הערה לצוות המרפאה" at bounding box center [899, 461] width 177 height 32
click at [879, 368] on span "נתוח שתי לסתות בהרדמה מלאה" at bounding box center [905, 364] width 139 height 13
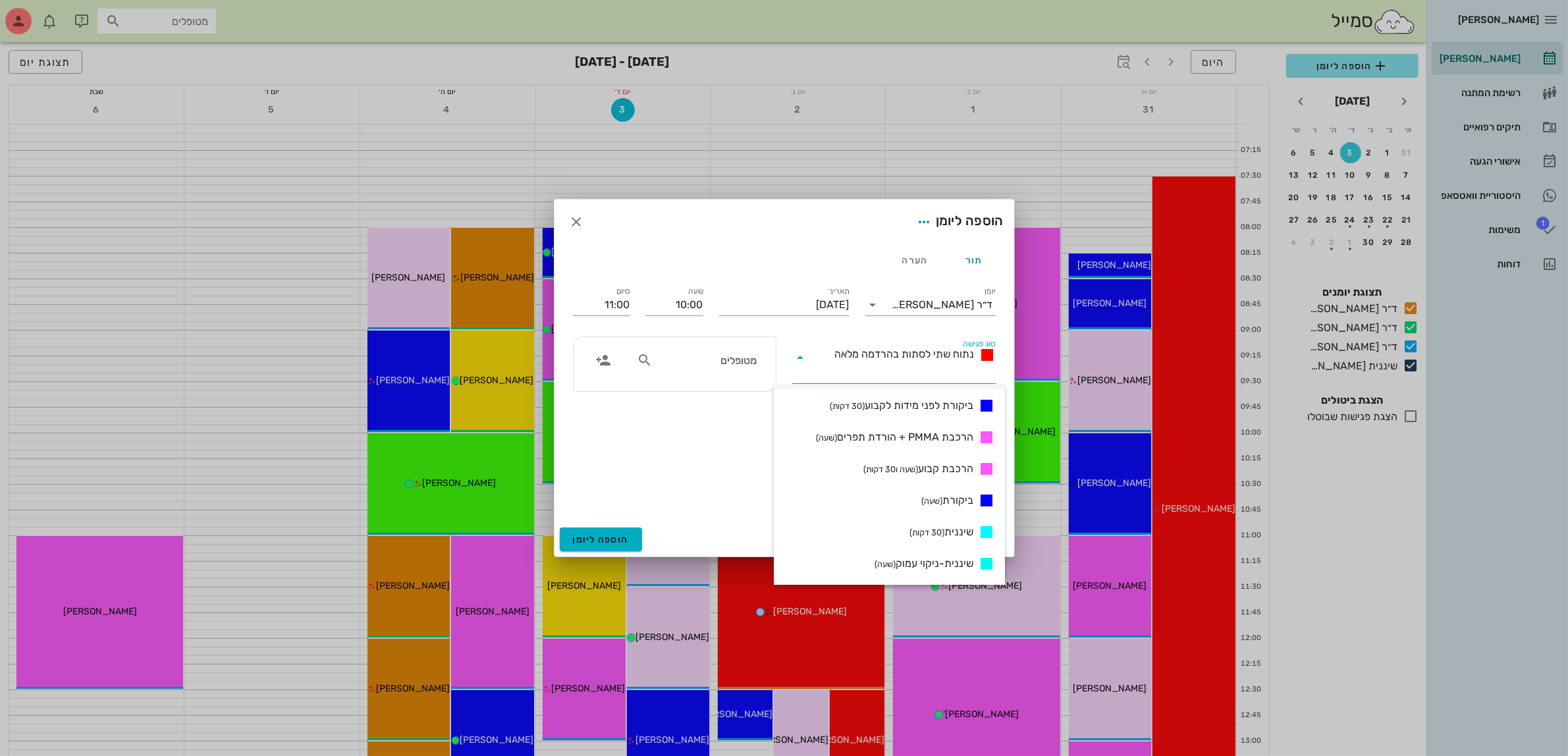
scroll to position [576, 0]
click at [943, 556] on span "מדידת עיצוב (שעה)" at bounding box center [936, 556] width 75 height 15
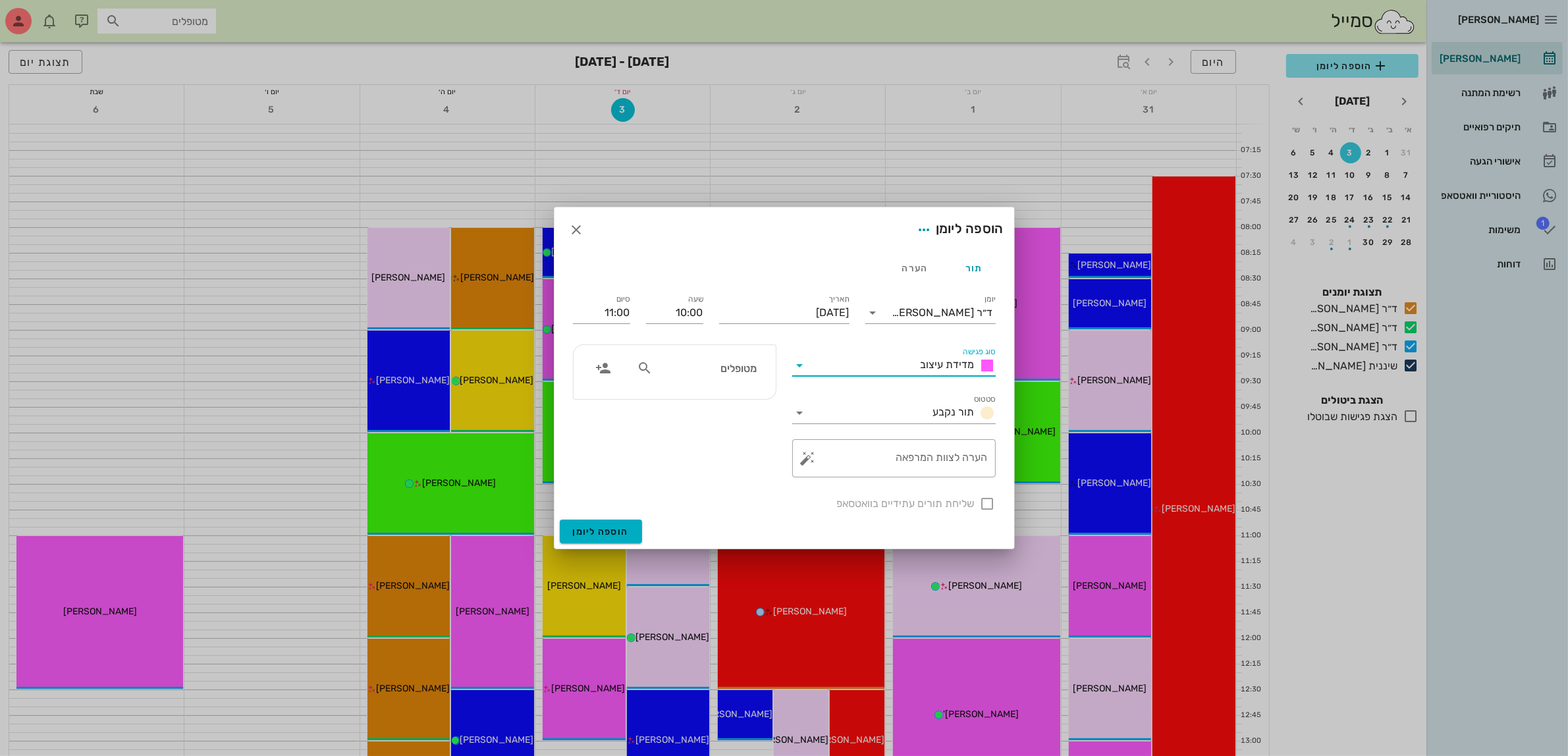
click at [730, 379] on div "מטופלים" at bounding box center [697, 368] width 136 height 25
type input "בר"
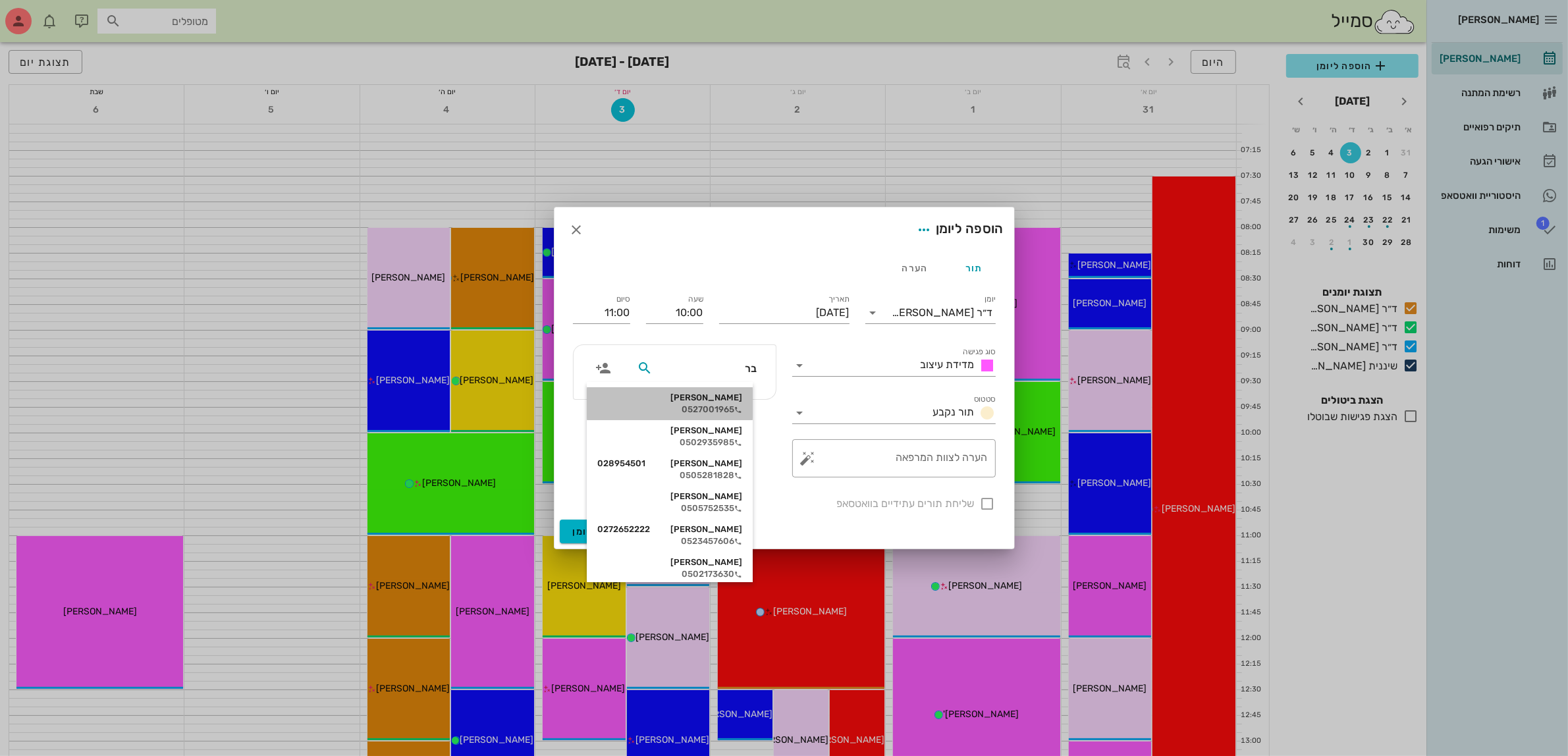
click at [736, 405] on div "0527001965" at bounding box center [669, 410] width 145 height 10
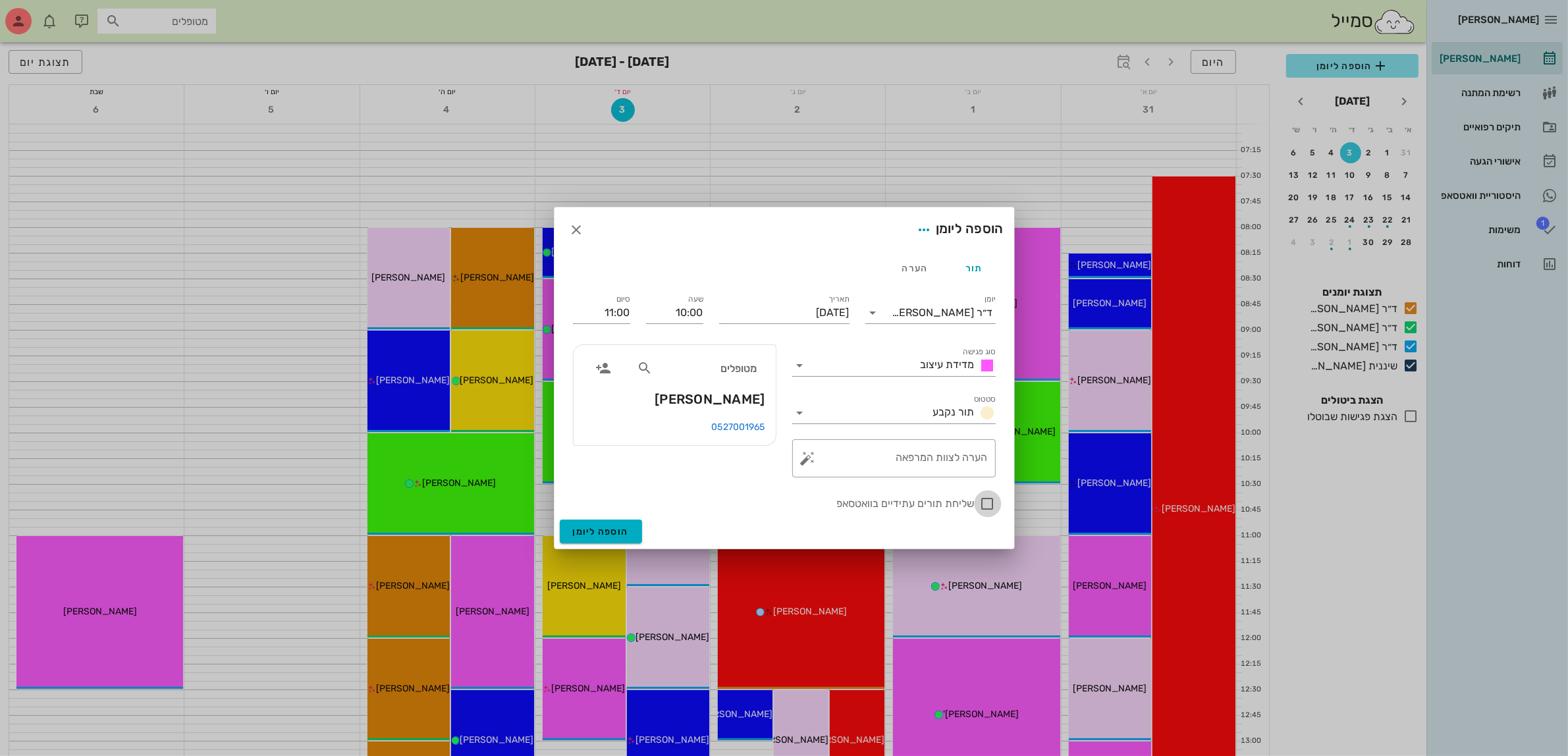
click at [982, 504] on div at bounding box center [988, 503] width 22 height 22
checkbox input "true"
click at [610, 528] on span "הוספה ליומן" at bounding box center [601, 531] width 56 height 11
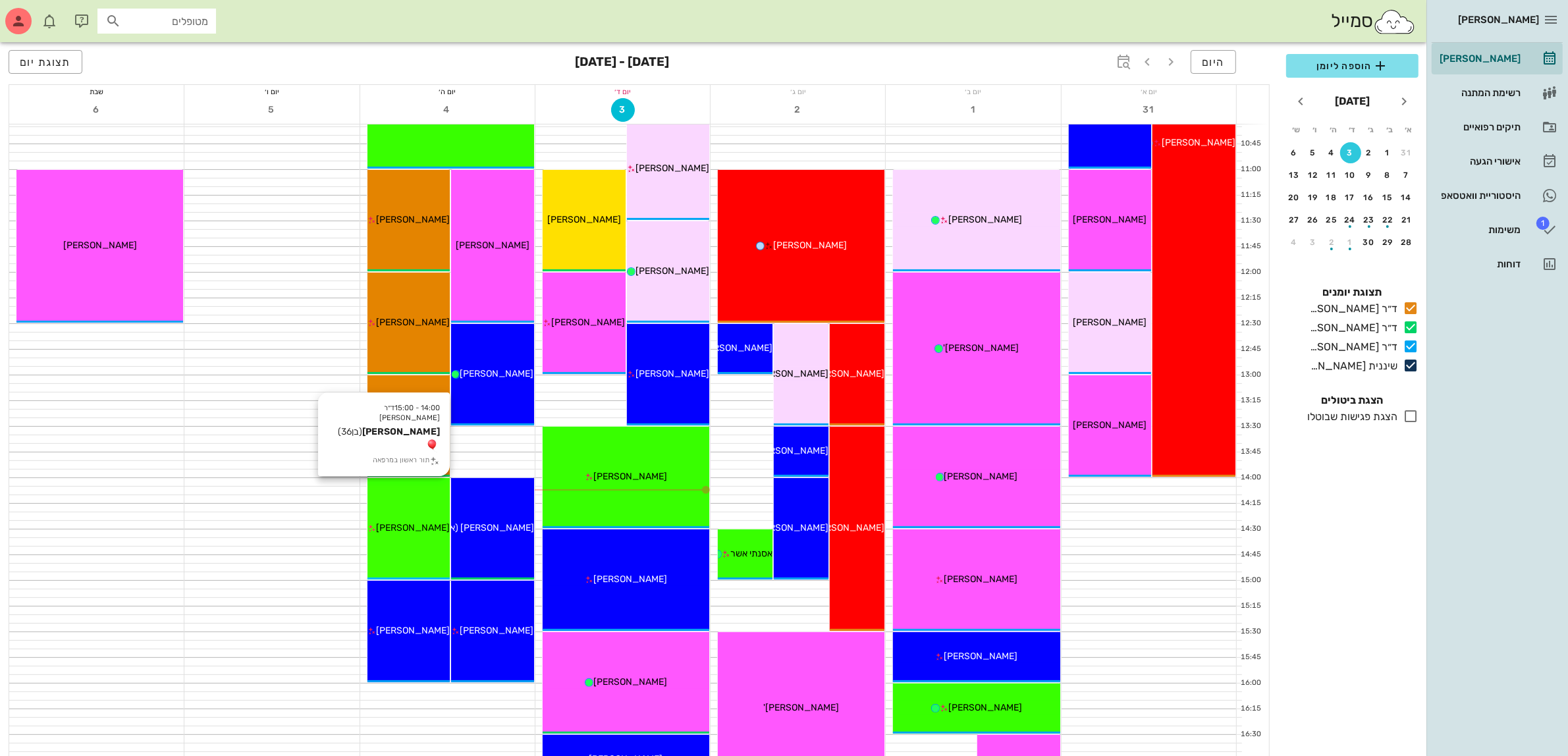
scroll to position [411, 0]
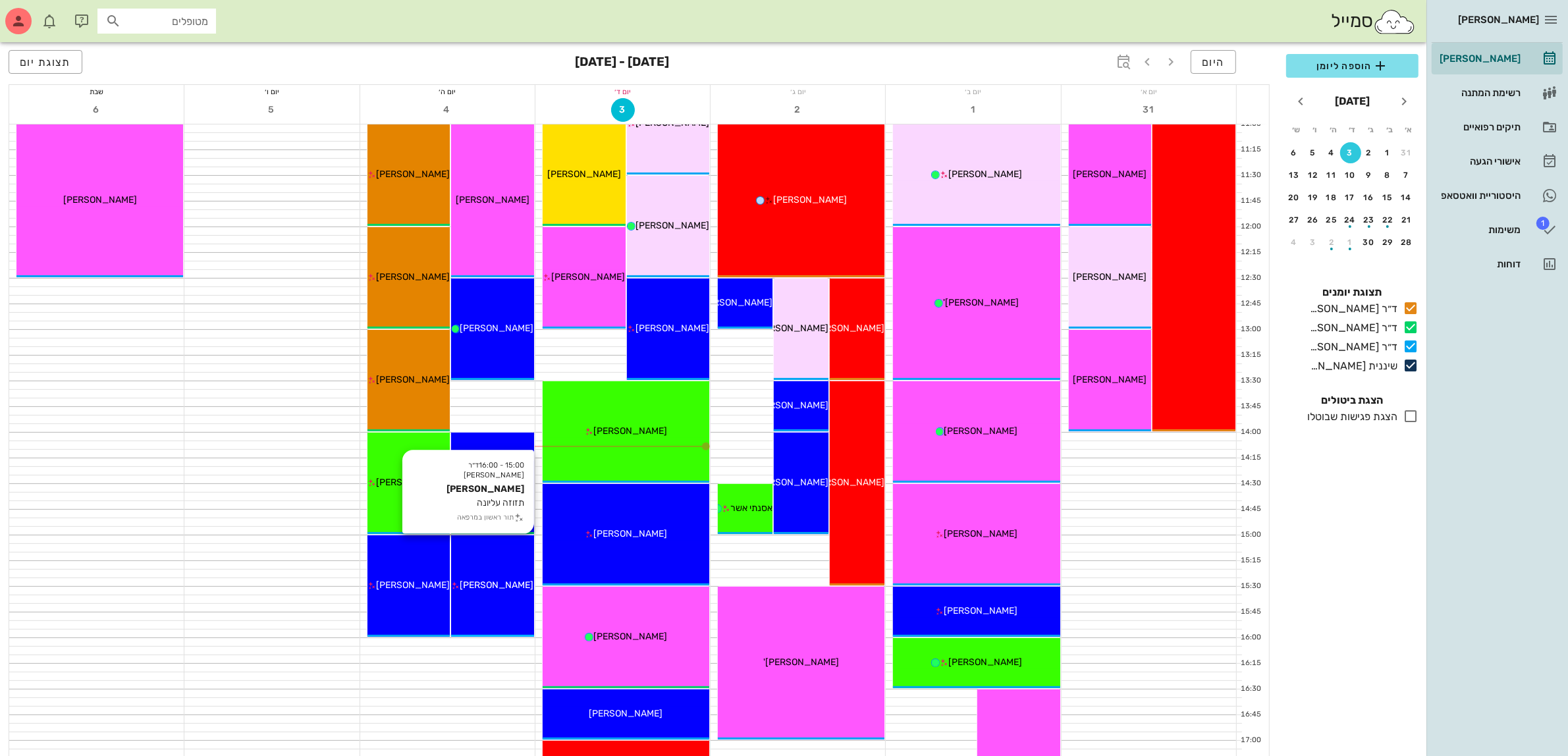
click at [488, 574] on div "15:00 - 16:00 ד״ר [PERSON_NAME] [PERSON_NAME] תזוזה עליונה תור ראשון במרפאה [PE…" at bounding box center [492, 586] width 83 height 102
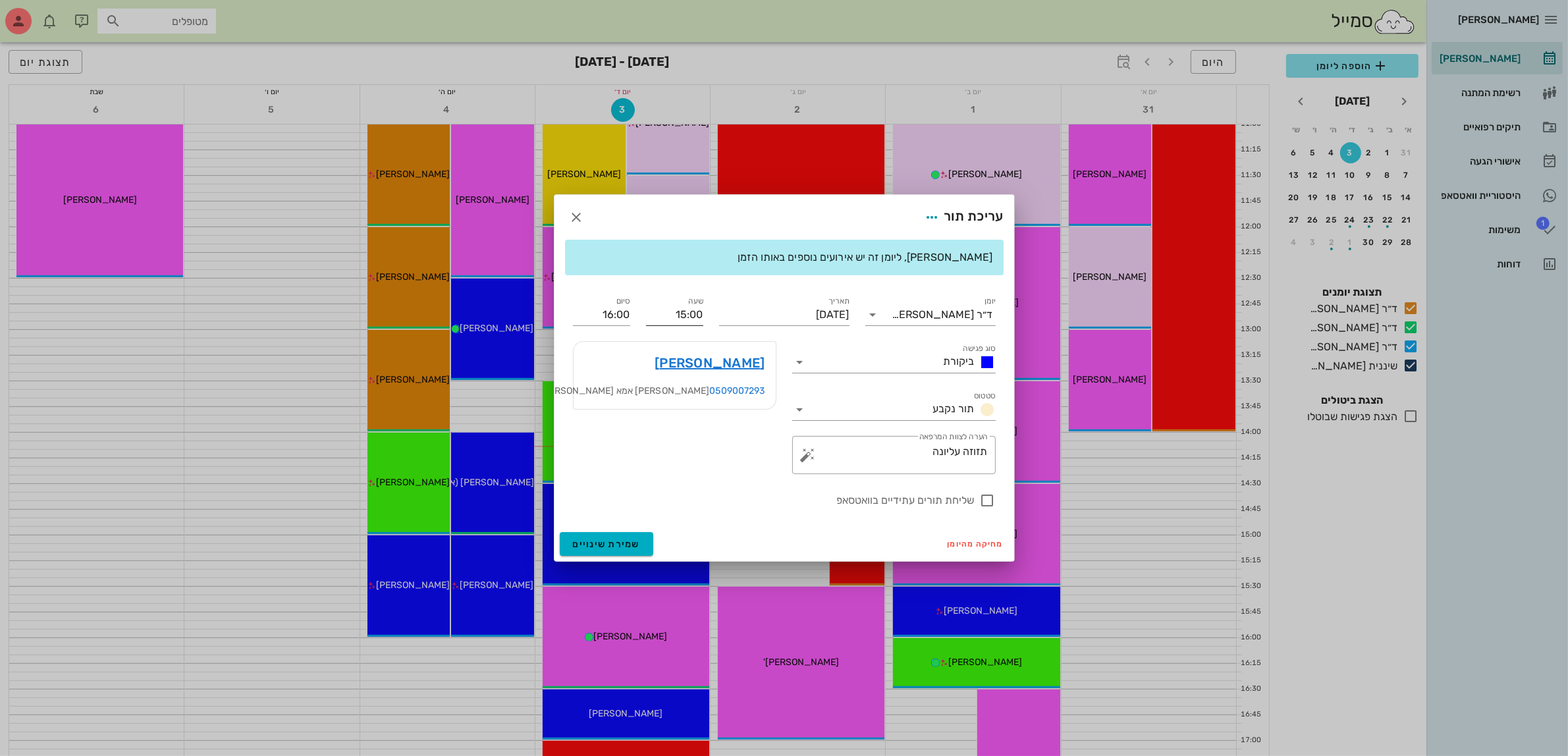
click at [672, 307] on input "15:00" at bounding box center [675, 315] width 58 height 21
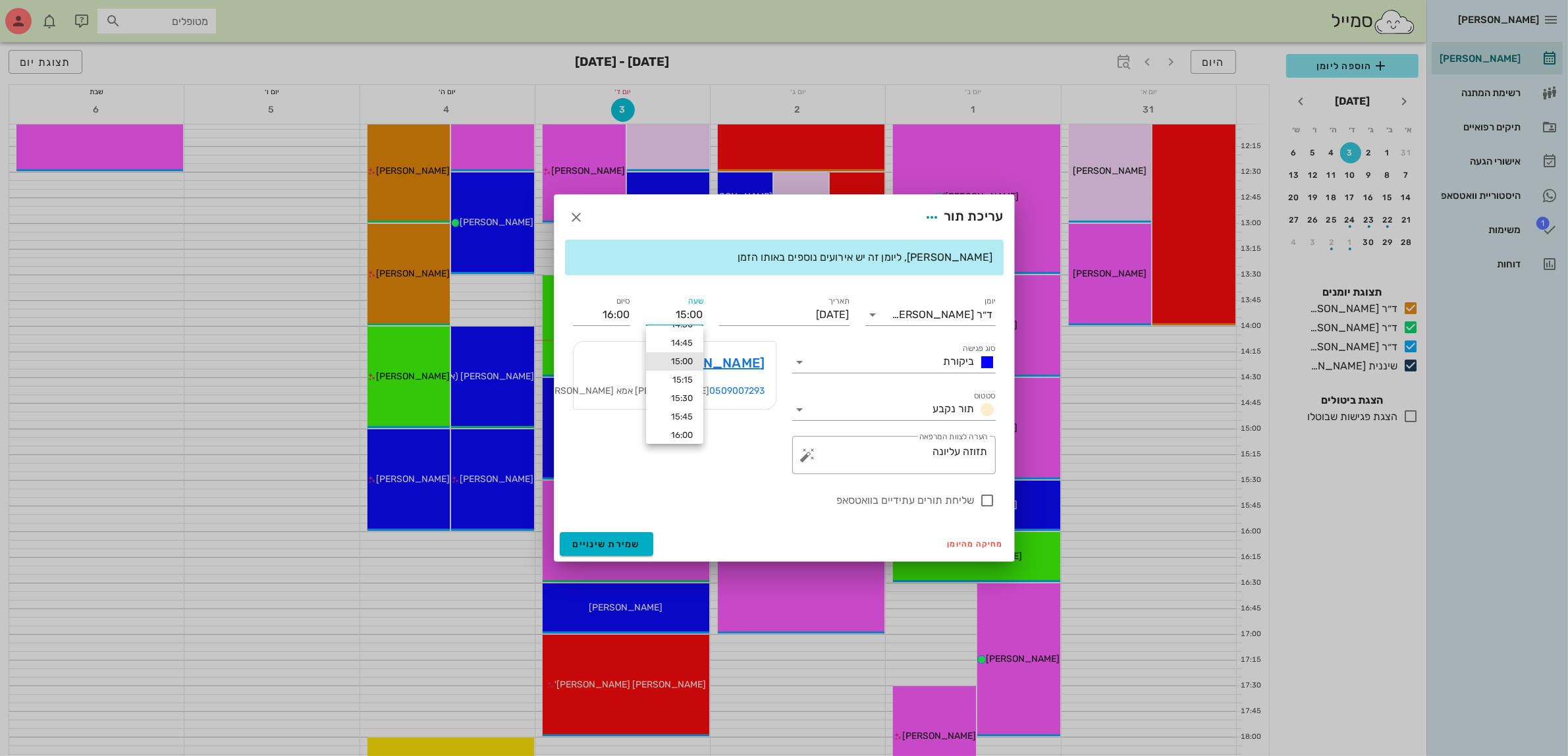
scroll to position [659, 0]
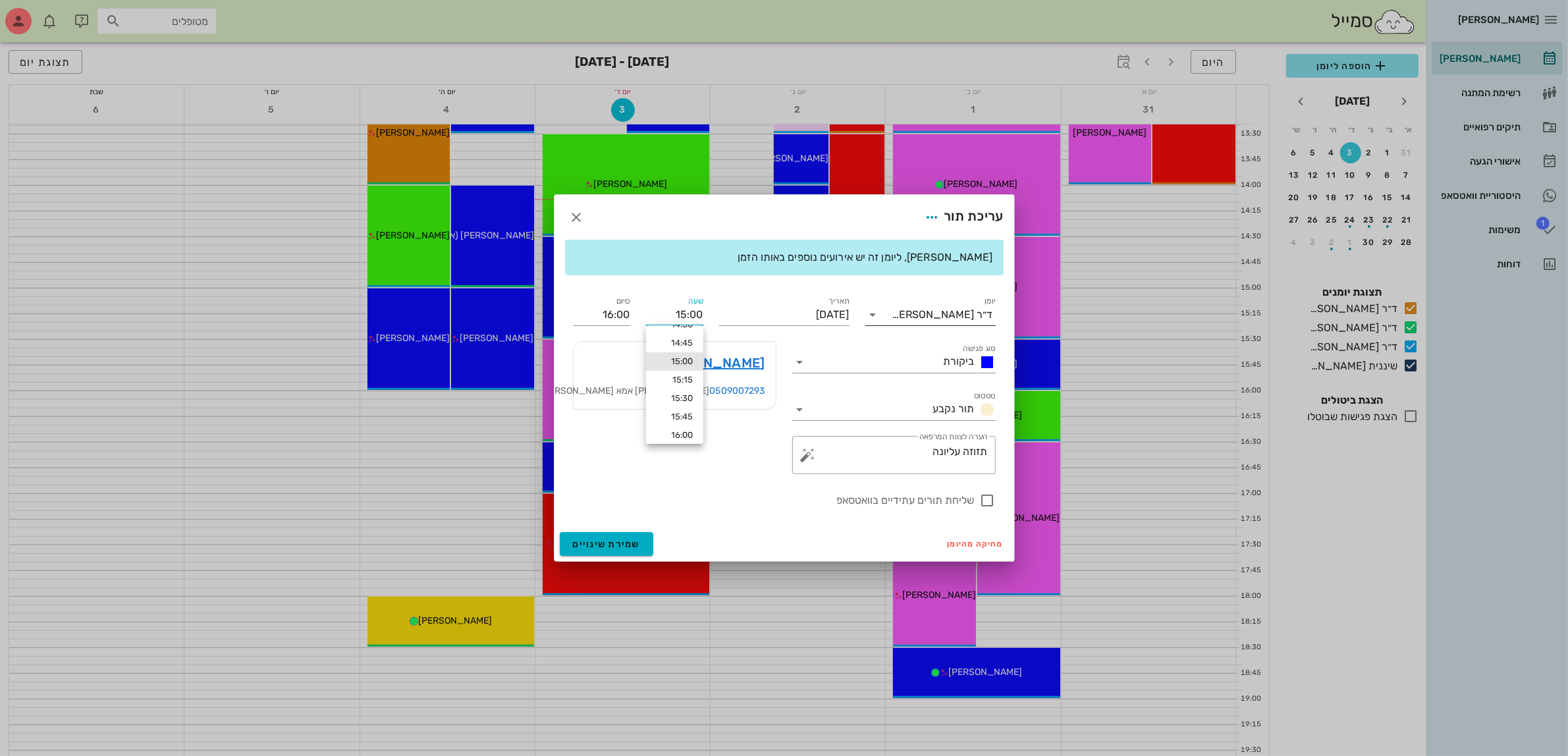
drag, startPoint x: 666, startPoint y: 315, endPoint x: 891, endPoint y: 310, distance: 225.1
click at [891, 310] on div "יומן ד״ר [PERSON_NAME] סוג פגישה ביקורת סטטוס תור נקבע תאריך [DATE] שעה 15:00 ס…" at bounding box center [784, 401] width 439 height 231
click at [690, 244] on div "[PERSON_NAME], ליומן זה יש אירועים נוספים באותו הזמן" at bounding box center [784, 257] width 439 height 35
drag, startPoint x: 666, startPoint y: 310, endPoint x: 756, endPoint y: 294, distance: 91.4
click at [756, 294] on div "יומן ד״ר [PERSON_NAME] סוג פגישה ביקורת סטטוס תור נקבע תאריך [DATE] שעה 15:00 ס…" at bounding box center [784, 401] width 439 height 231
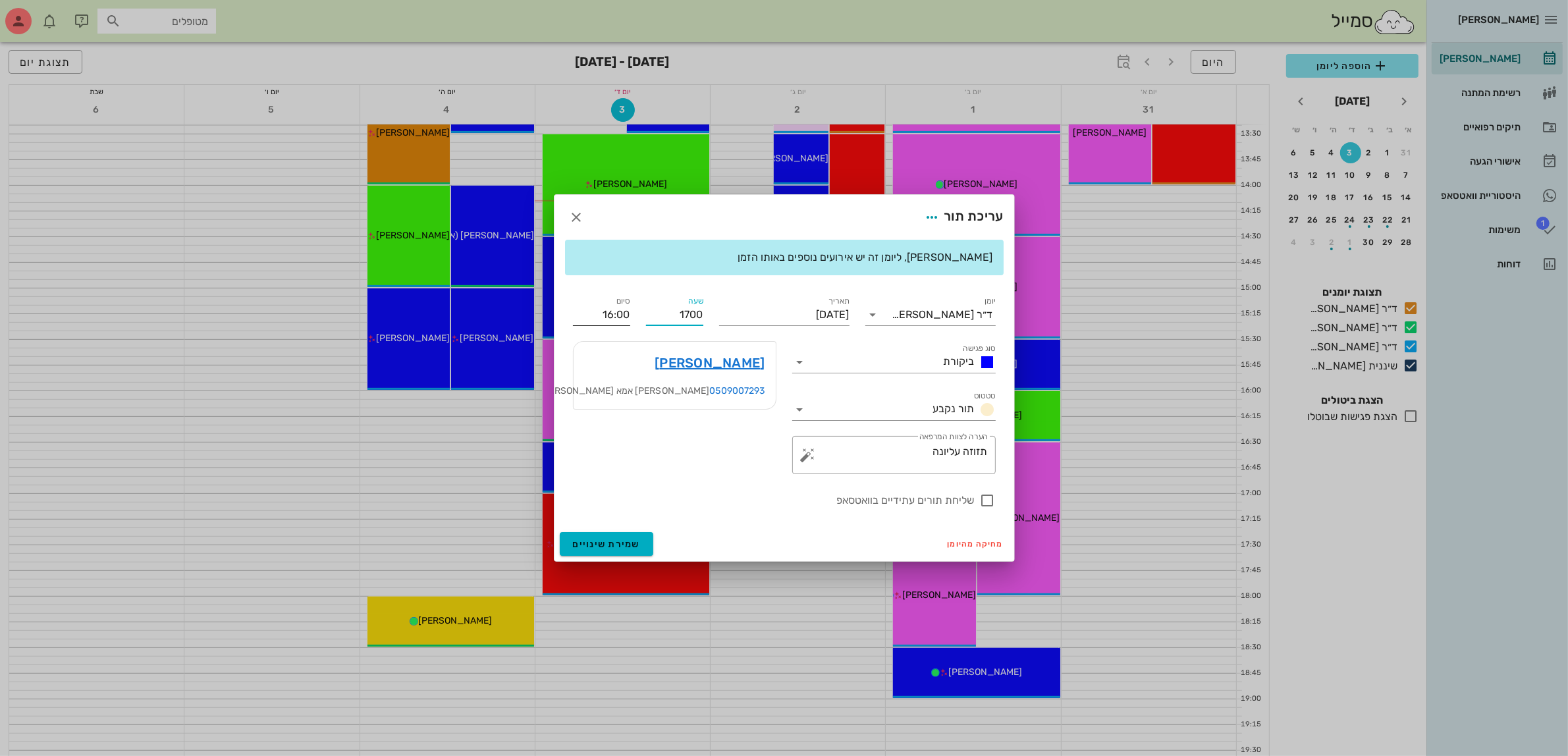
type input "17:00"
type input "18:00"
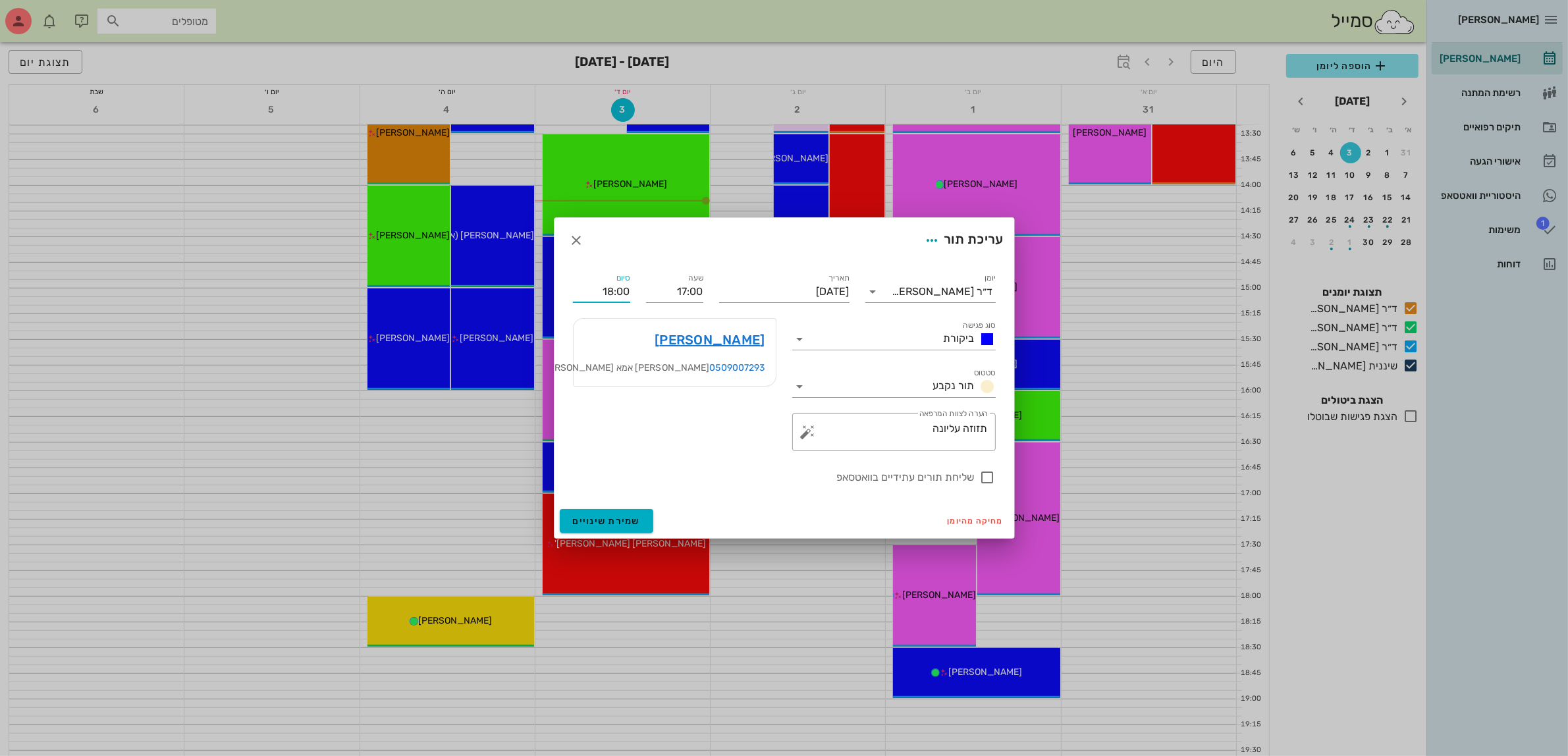
click at [608, 316] on div "יומן ד״ר [PERSON_NAME] סוג פגישה ביקורת סטטוס תור נקבע תאריך [DATE] שעה 17:00 ס…" at bounding box center [784, 378] width 439 height 231
click at [986, 479] on div at bounding box center [988, 477] width 22 height 22
checkbox input "true"
click at [599, 518] on span "שמירת שינויים" at bounding box center [607, 521] width 68 height 11
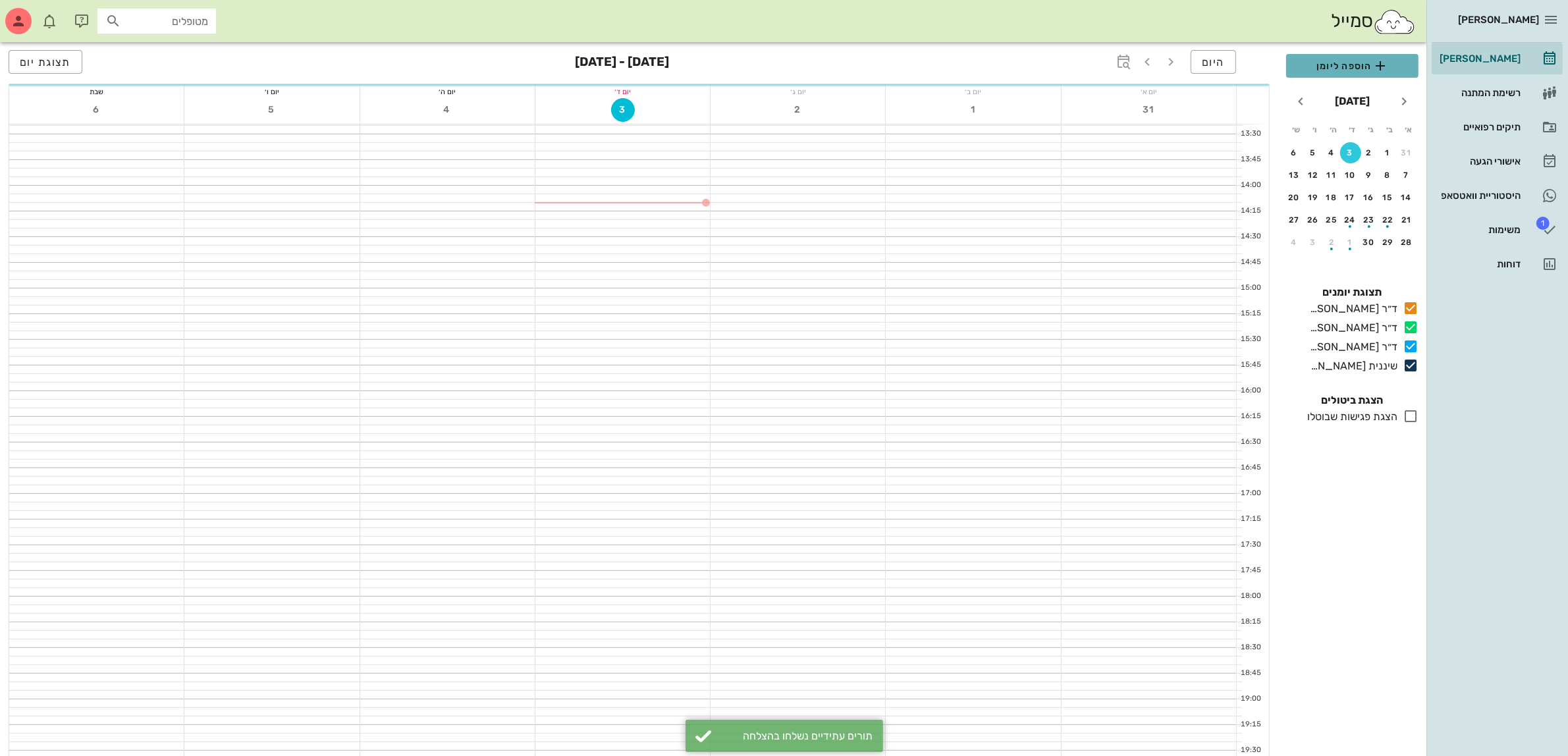
click at [1331, 65] on span "הוספה ליומן" at bounding box center [1352, 66] width 111 height 15
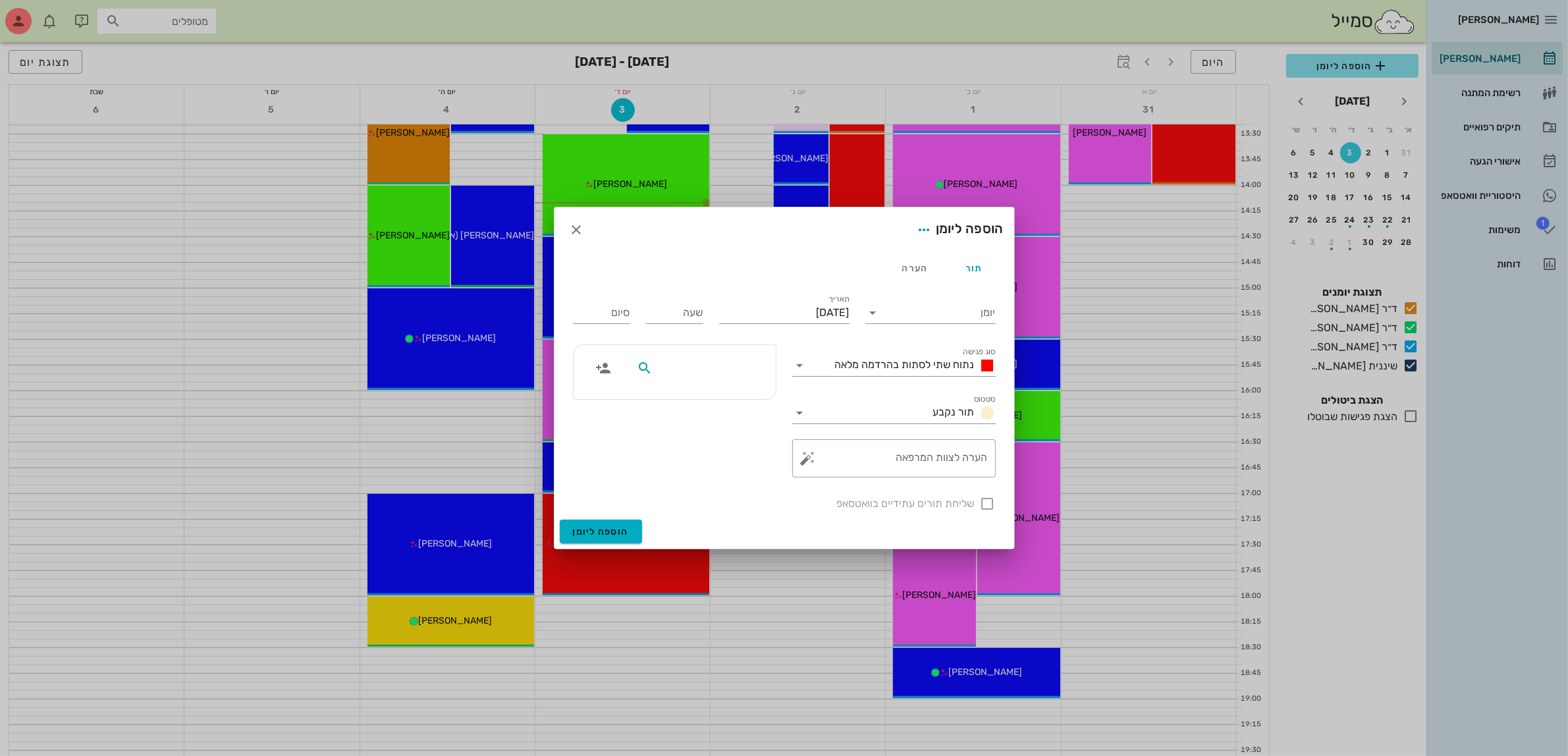
click at [690, 363] on input "text" at bounding box center [706, 368] width 102 height 17
type input "[PERSON_NAME]"
click at [705, 437] on div "0546771671" at bounding box center [683, 442] width 145 height 10
click at [914, 316] on input "יומן" at bounding box center [940, 312] width 112 height 21
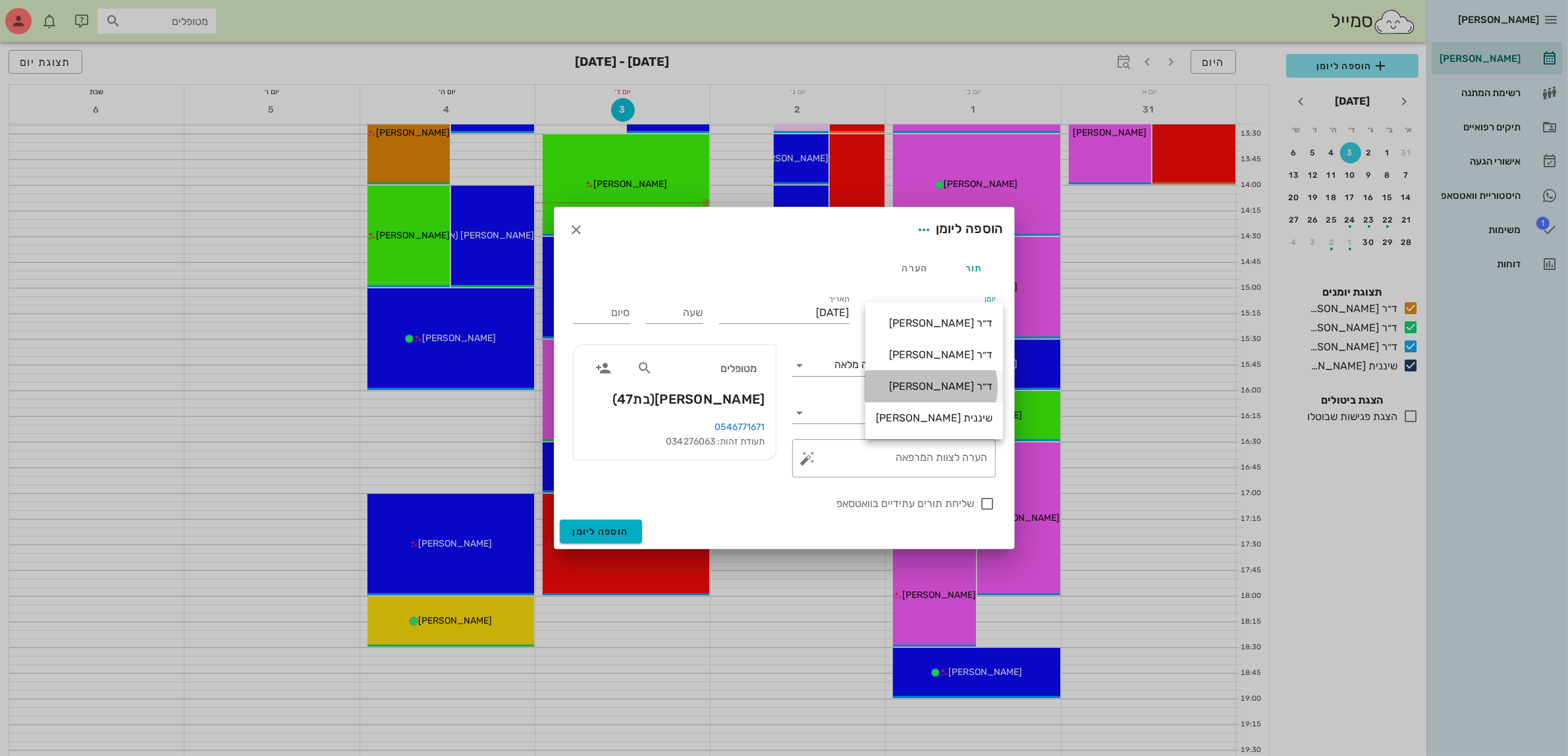
click at [907, 386] on div "ד״ר [PERSON_NAME]" at bounding box center [934, 386] width 116 height 13
click at [781, 306] on input "[DATE]" at bounding box center [784, 312] width 130 height 21
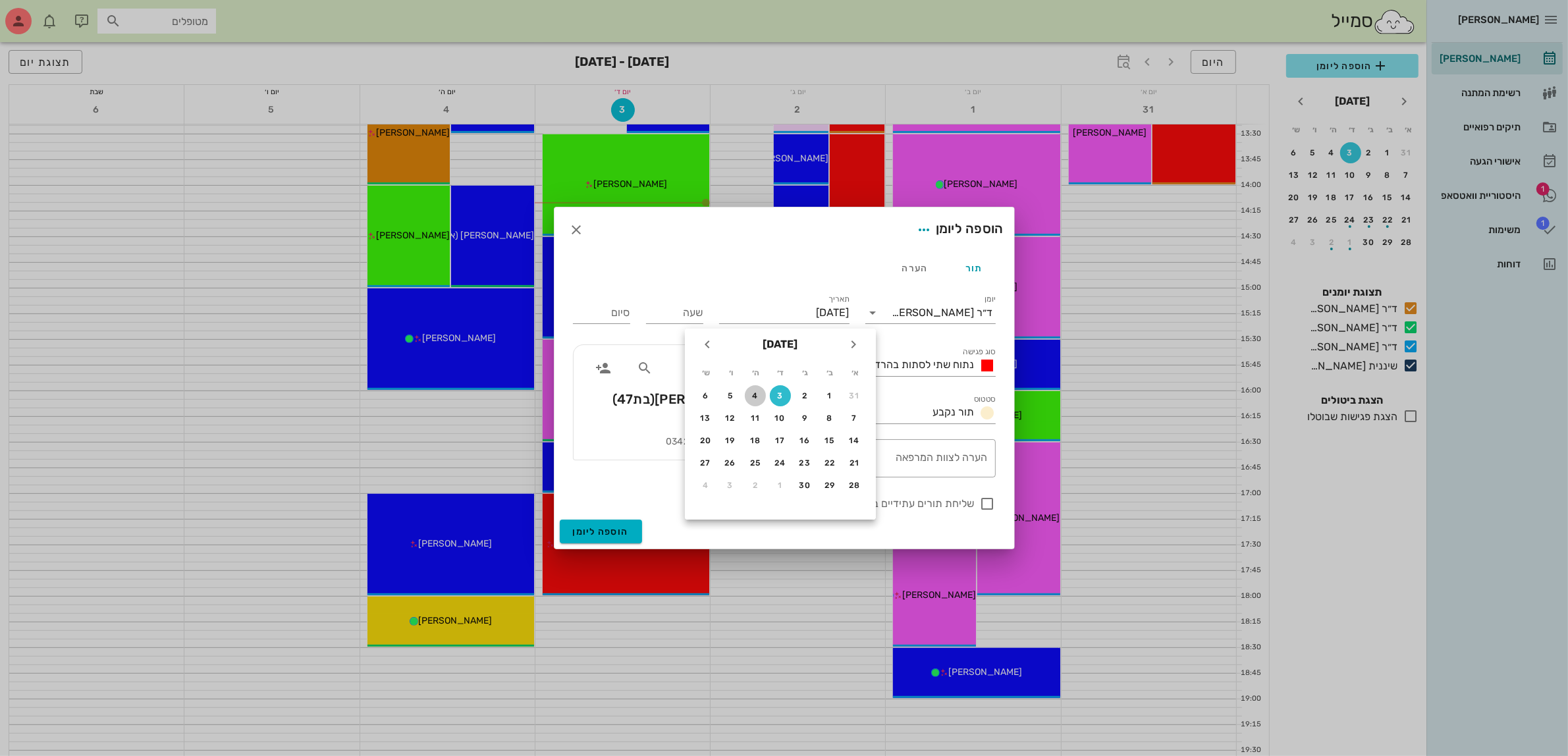
click at [758, 393] on div "4" at bounding box center [756, 396] width 21 height 10
type input "[DATE]"
click at [683, 315] on input "שעה" at bounding box center [675, 312] width 58 height 21
click at [683, 313] on input "שעה" at bounding box center [675, 312] width 58 height 21
type input "17:45"
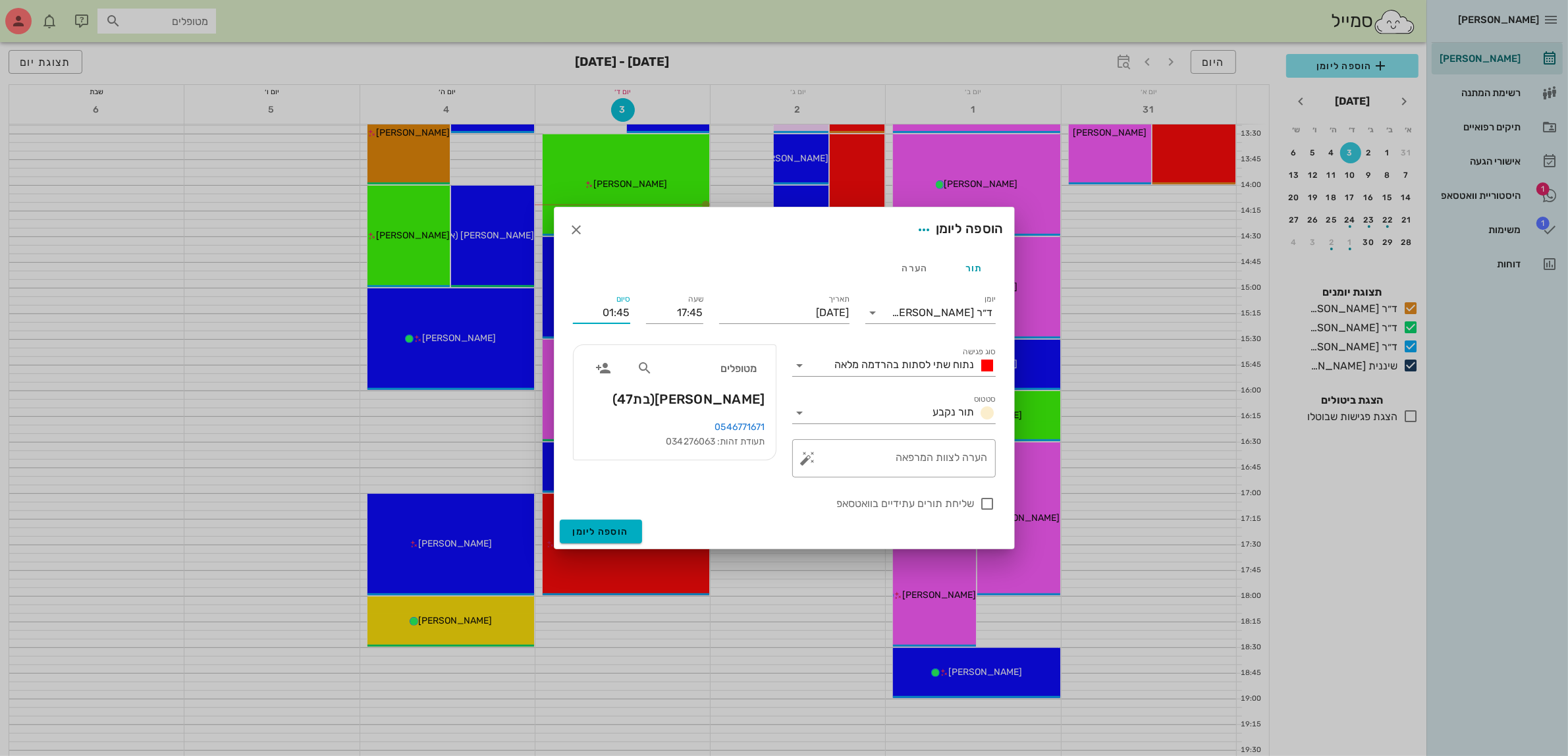
click at [618, 312] on div "סיום 01:45" at bounding box center [602, 312] width 58 height 21
drag, startPoint x: 597, startPoint y: 310, endPoint x: 742, endPoint y: 295, distance: 145.8
click at [742, 295] on div "יומן ד״ר [PERSON_NAME] סוג פגישה נתוח שתי לסתות בהרדמה מלאה סטטוס תור נקבע תארי…" at bounding box center [784, 402] width 439 height 236
type input "18:45"
click at [986, 505] on div "יומן ד״ר [PERSON_NAME] סוג פגישה נתוח שתי לסתות בהרדמה מלאה סטטוס תור נקבע תארי…" at bounding box center [784, 402] width 439 height 236
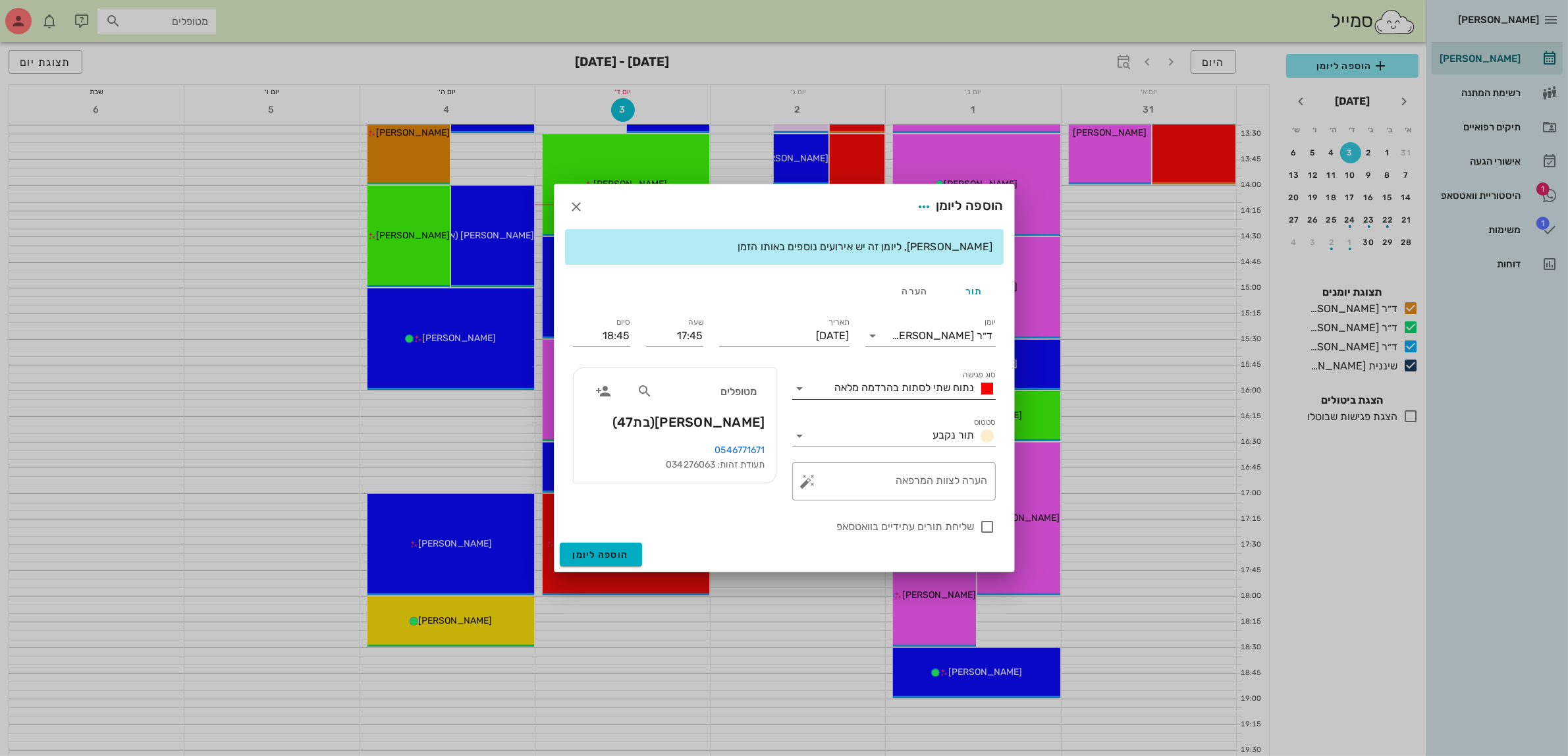
click at [919, 386] on span "נתוח שתי לסתות בהרדמה מלאה" at bounding box center [905, 387] width 139 height 13
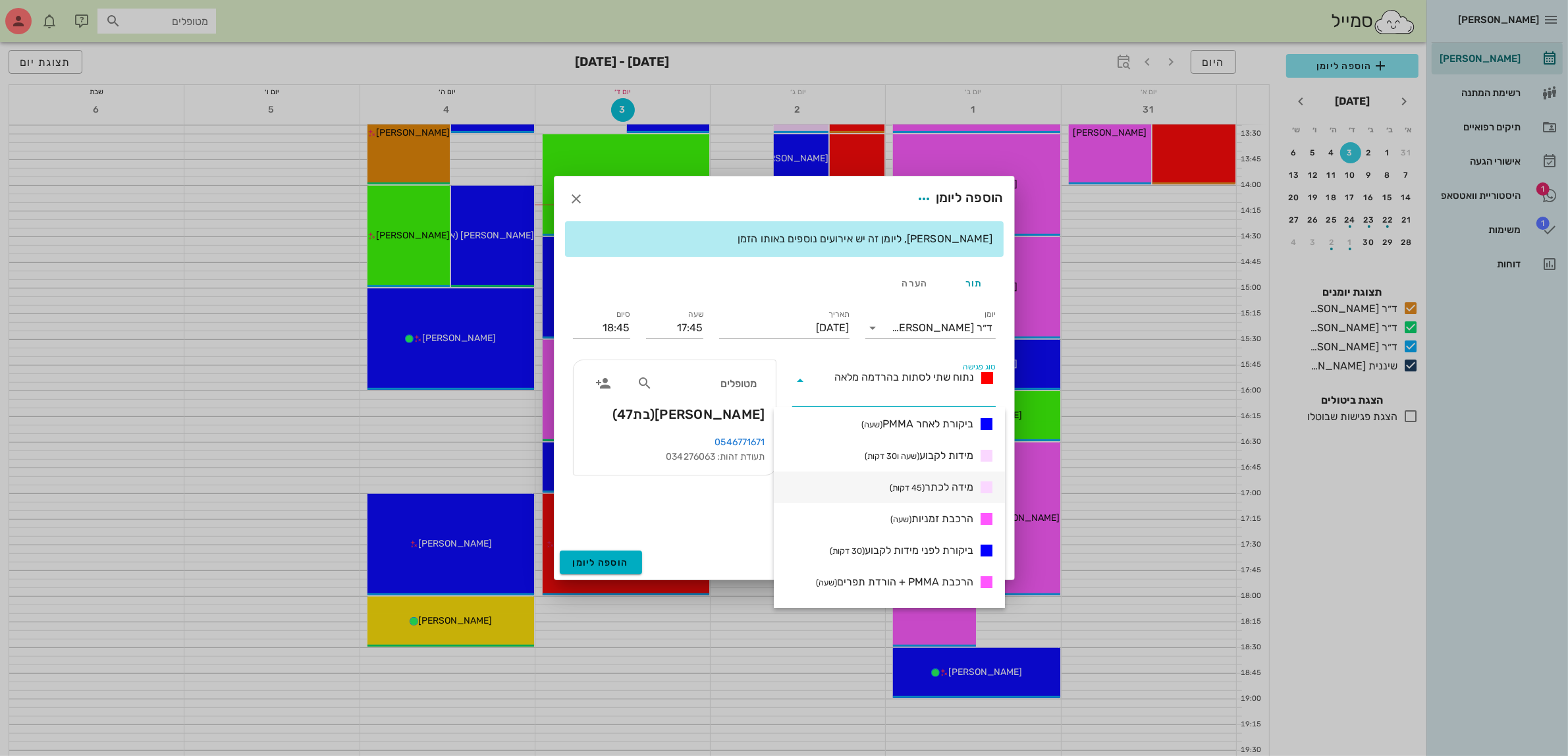
scroll to position [411, 0]
click at [802, 252] on div "[PERSON_NAME], ליומן זה יש אירועים נוספים באותו הזמן" at bounding box center [784, 239] width 439 height 35
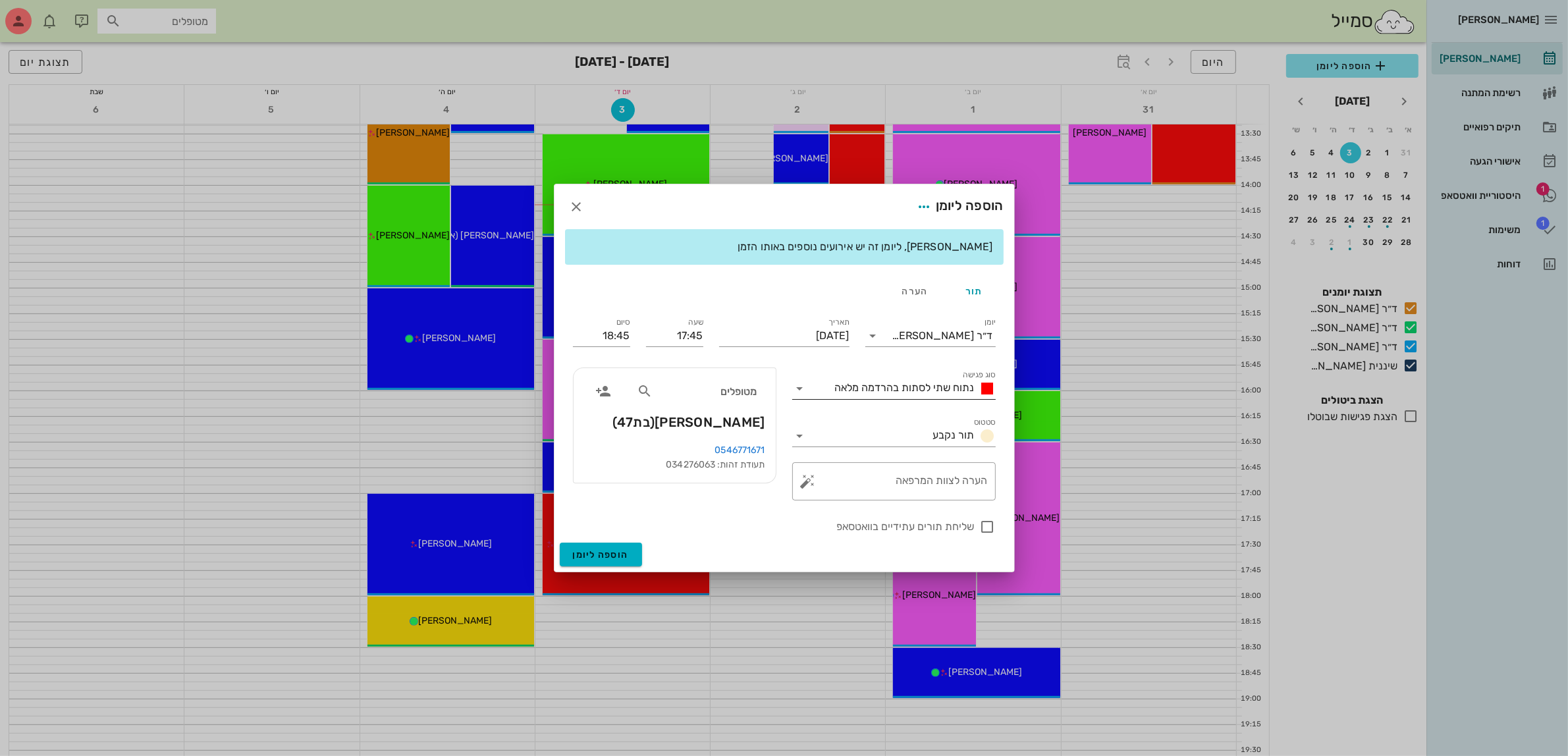
click at [906, 388] on span "נתוח שתי לסתות בהרדמה מלאה" at bounding box center [905, 387] width 139 height 13
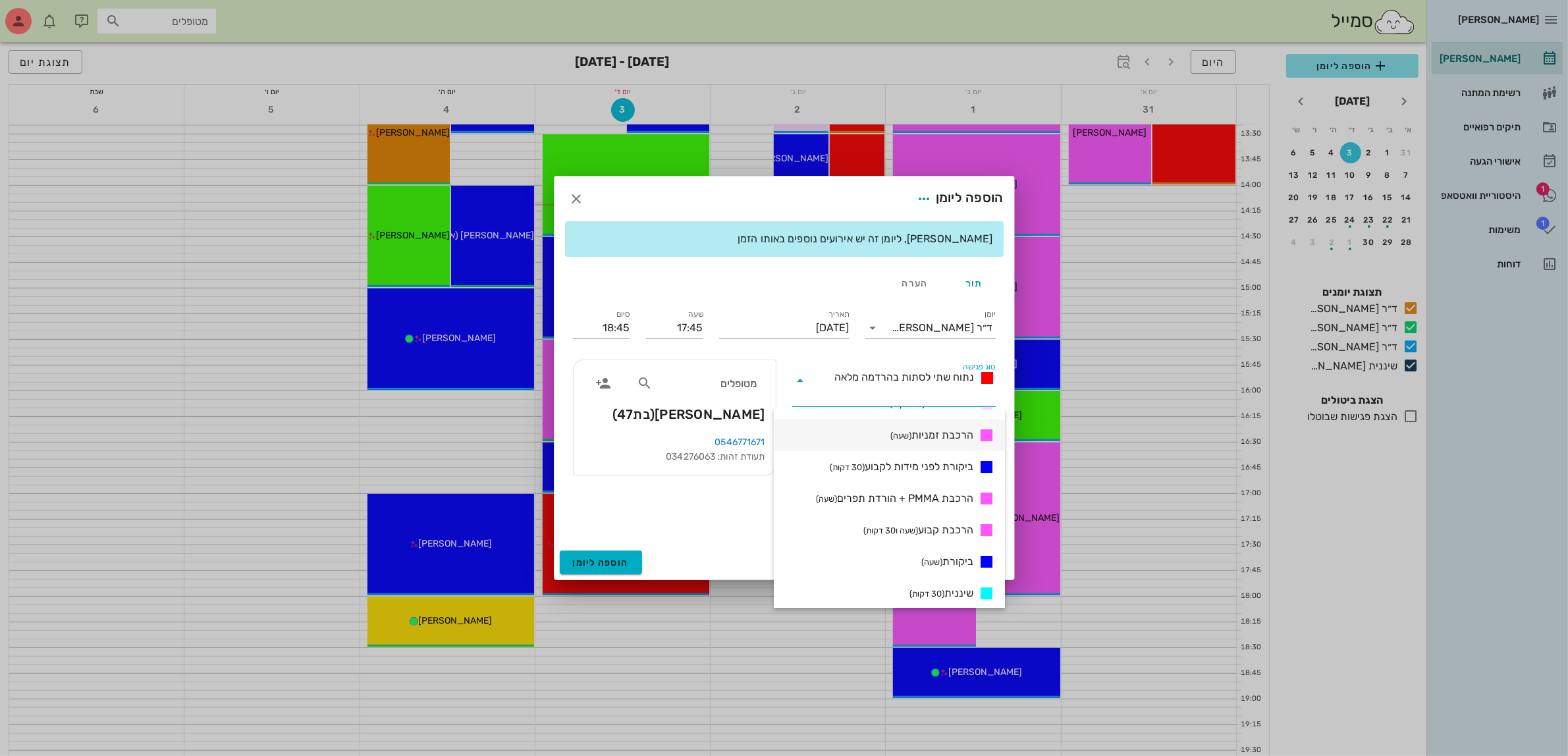
scroll to position [494, 0]
click at [945, 531] on span "ביקורת (שעה)" at bounding box center [947, 535] width 52 height 15
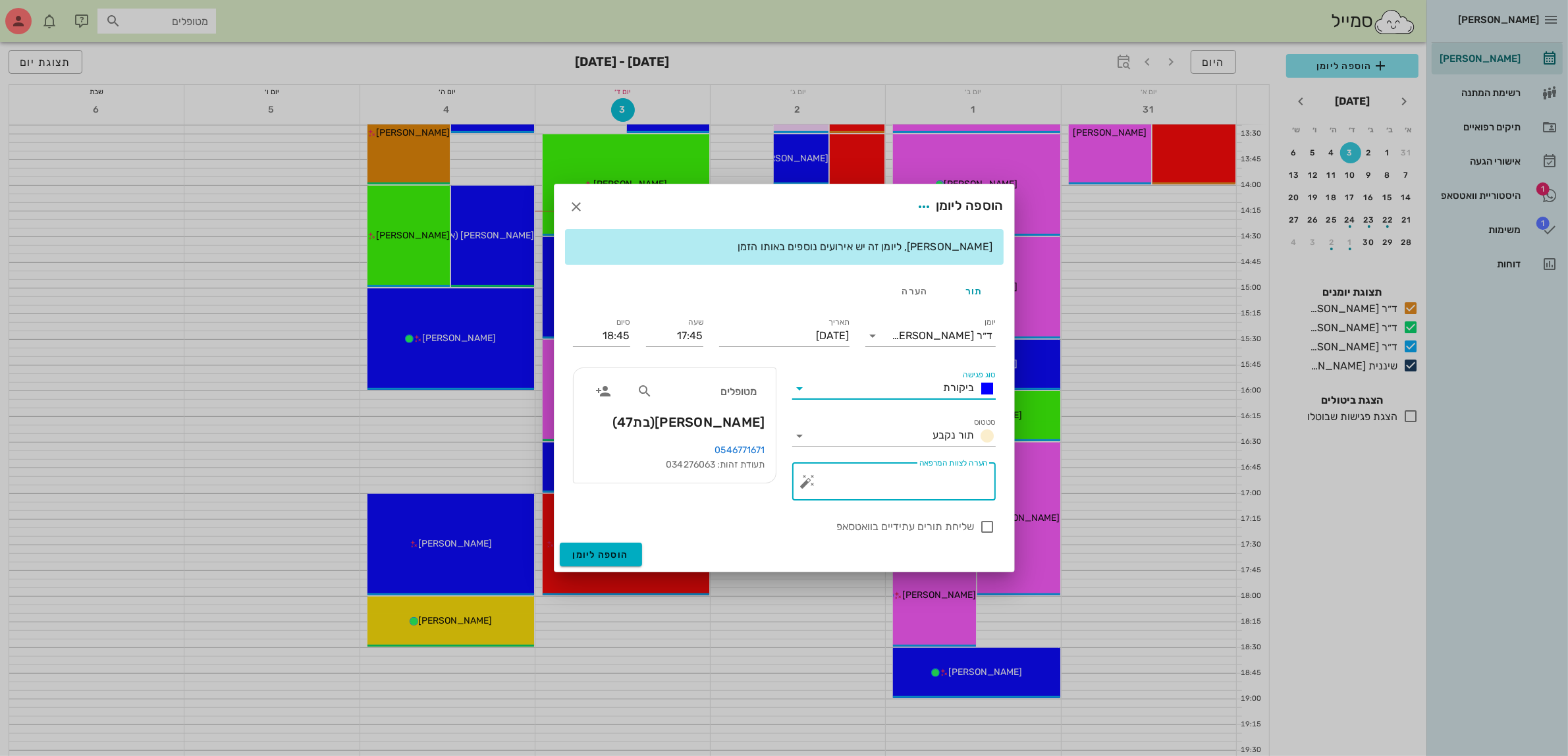
click at [925, 483] on textarea "הערה לצוות המרפאה" at bounding box center [899, 484] width 177 height 32
click at [935, 479] on textarea "נשברו אחרוות לסת תחתונה" at bounding box center [899, 484] width 177 height 32
type textarea "נשברו אחרונות לסת תחתונה"
click at [990, 524] on div at bounding box center [988, 527] width 22 height 22
checkbox input "true"
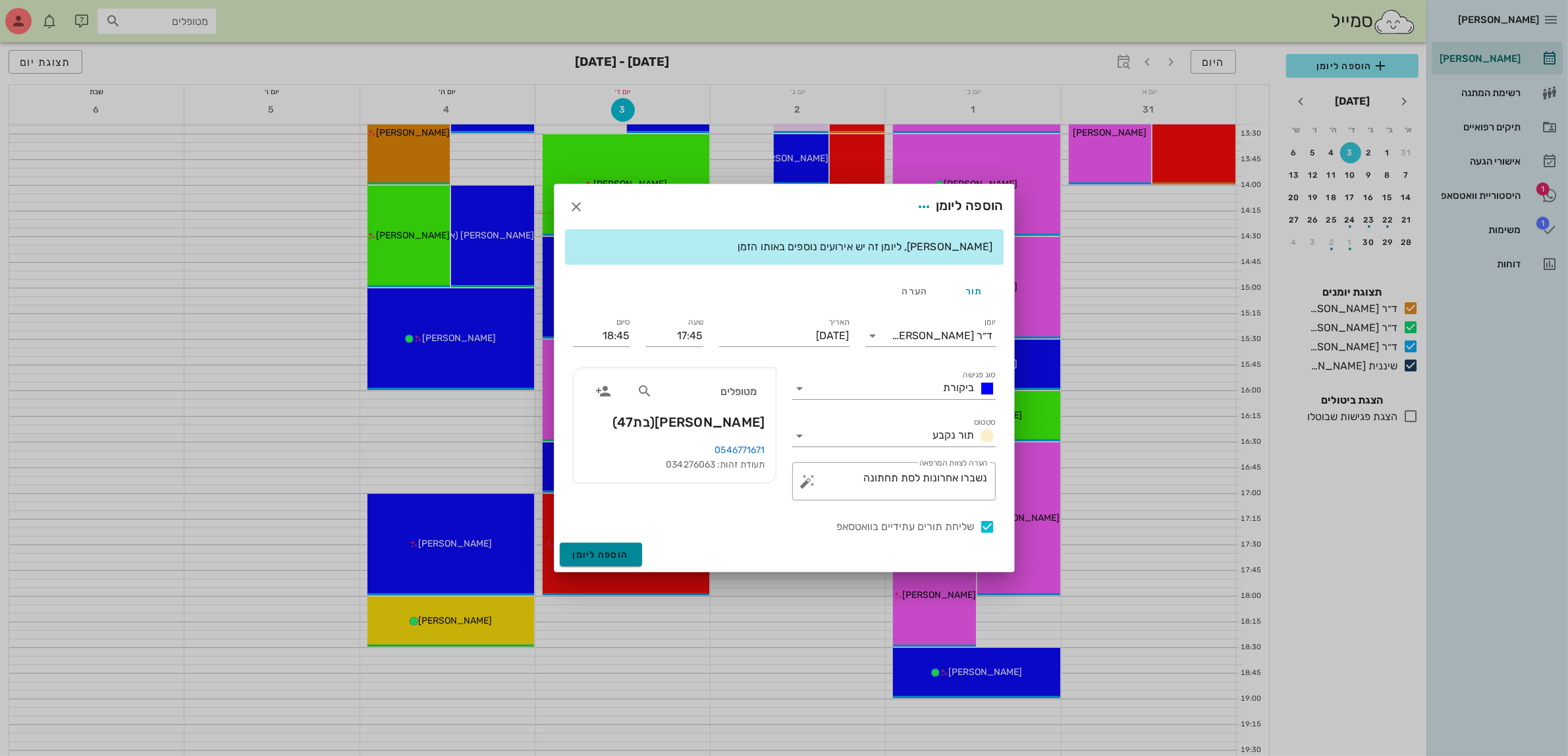
click at [610, 550] on span "הוספה ליומן" at bounding box center [601, 554] width 56 height 11
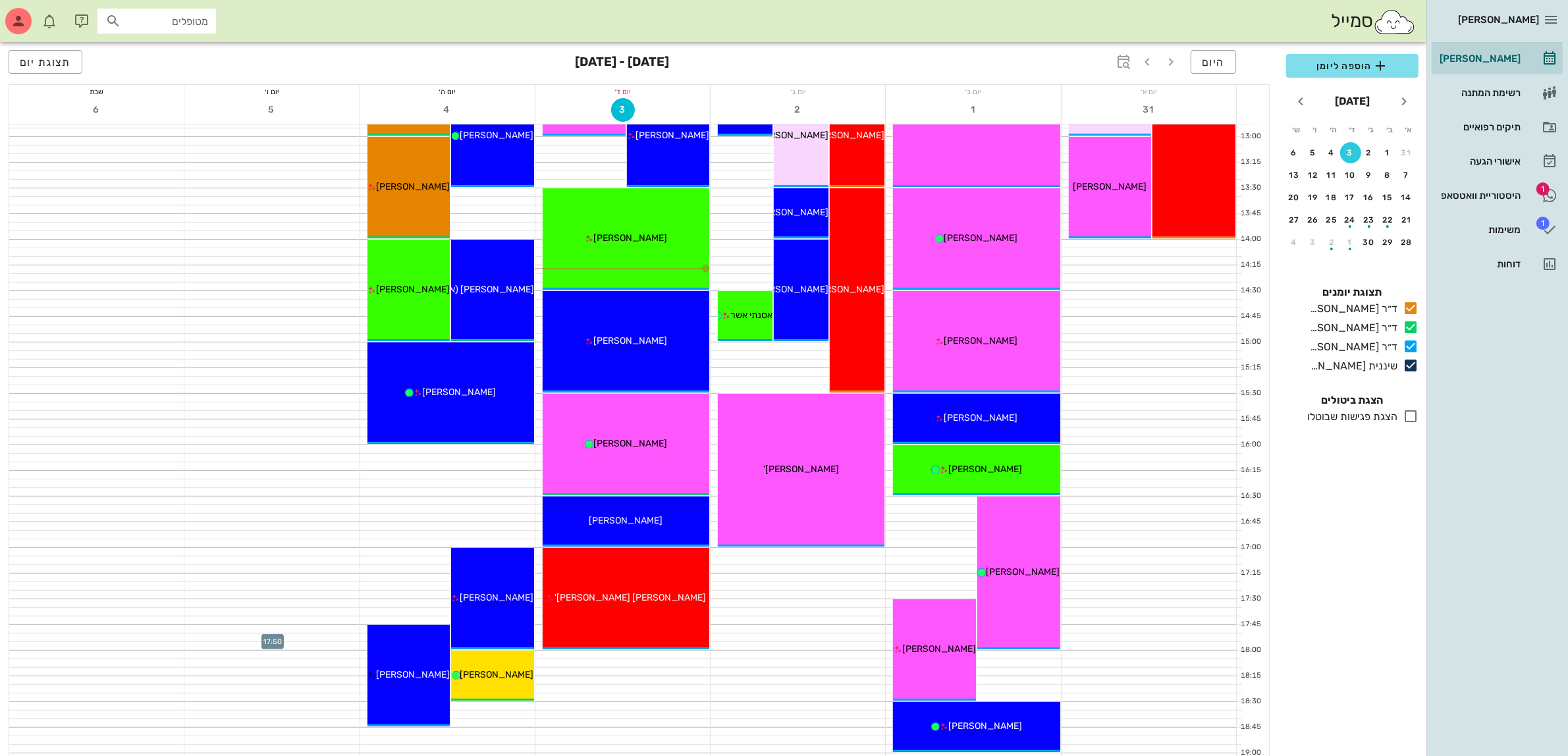
scroll to position [576, 0]
